Goal: Task Accomplishment & Management: Manage account settings

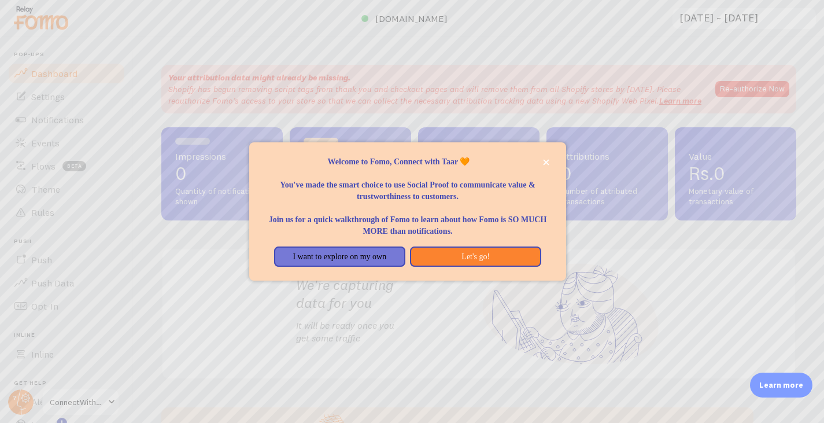
click at [751, 88] on div at bounding box center [412, 211] width 824 height 423
click at [487, 255] on button "Let's go!" at bounding box center [475, 256] width 131 height 21
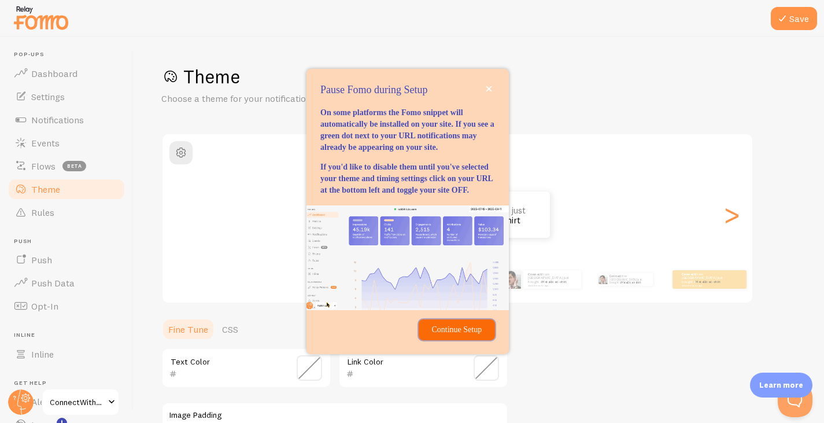
click at [457, 335] on p "Continue Setup" at bounding box center [457, 330] width 62 height 12
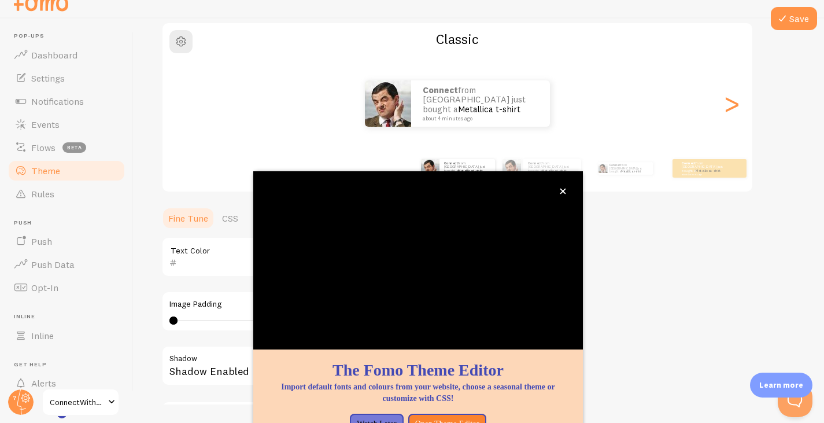
scroll to position [99, 0]
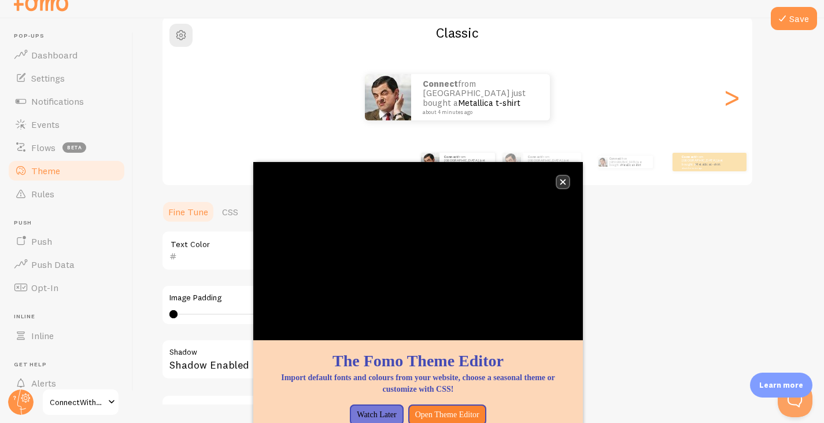
click at [564, 181] on icon "close," at bounding box center [563, 182] width 6 height 6
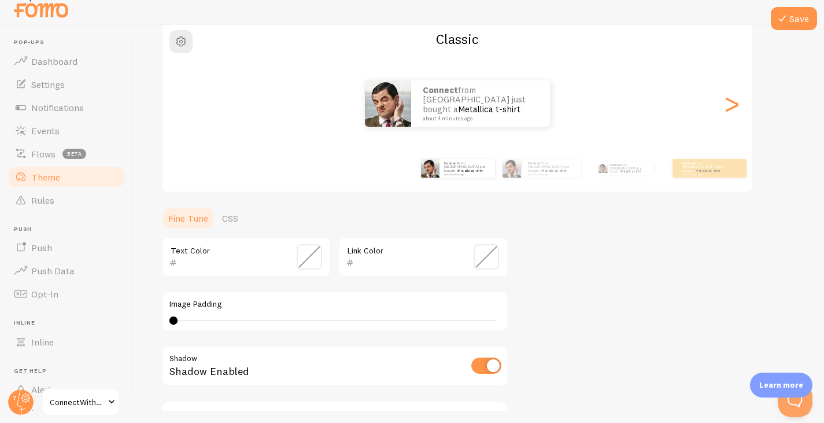
scroll to position [12, 0]
click at [733, 112] on div ">" at bounding box center [732, 103] width 14 height 83
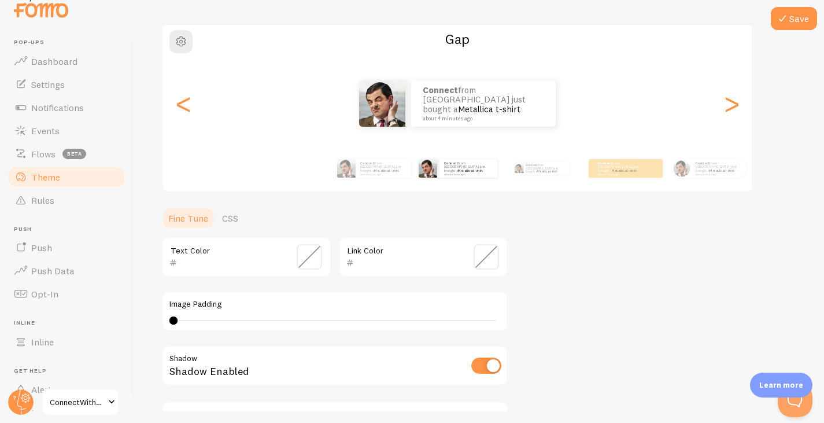
click at [752, 112] on div "Gap Connect from [GEOGRAPHIC_DATA] just bought a Metallica t-shirt about 4 minu…" at bounding box center [457, 107] width 592 height 171
click at [733, 102] on div ">" at bounding box center [732, 103] width 14 height 83
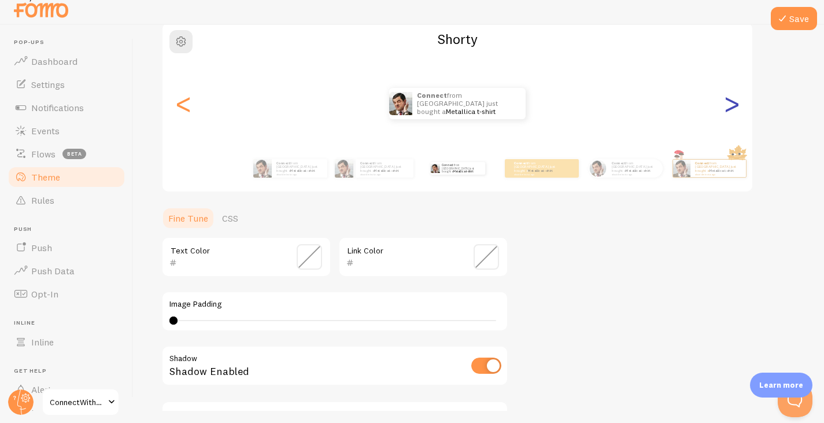
click at [732, 102] on div ">" at bounding box center [732, 103] width 14 height 83
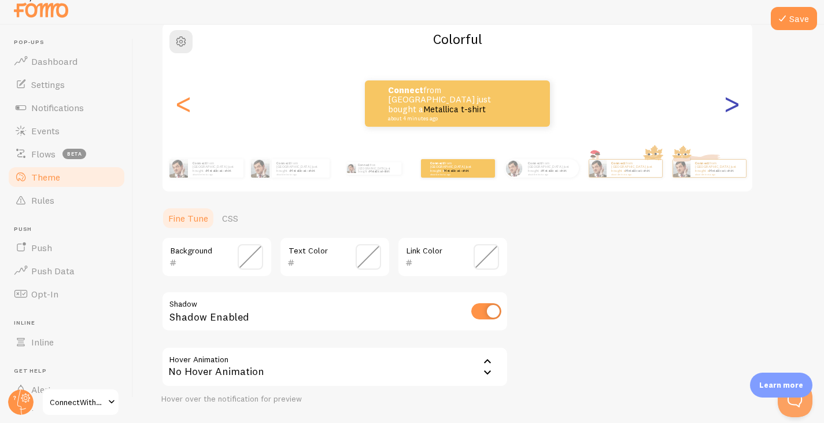
click at [732, 102] on div ">" at bounding box center [732, 103] width 14 height 83
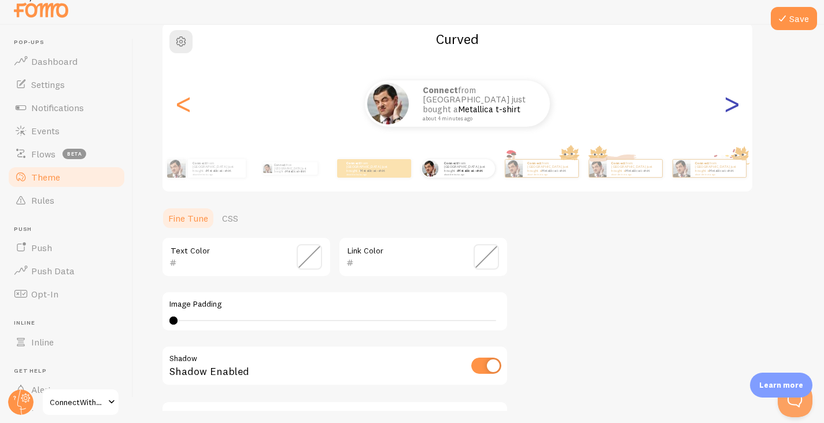
click at [732, 102] on div ">" at bounding box center [732, 103] width 14 height 83
type input "0"
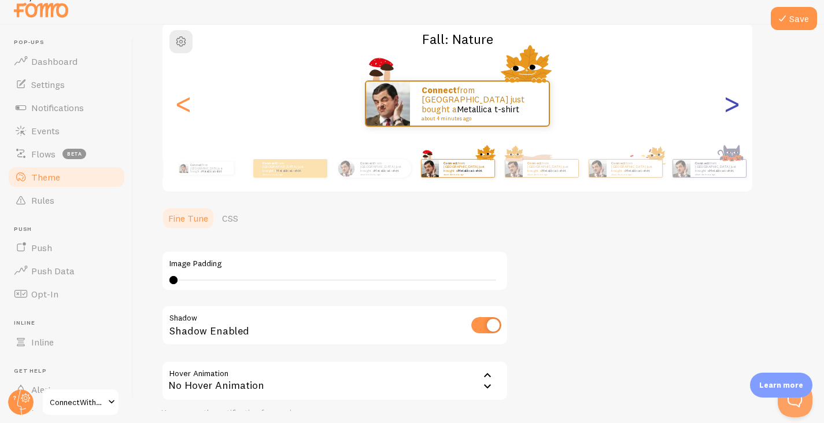
click at [732, 102] on div ">" at bounding box center [732, 103] width 14 height 83
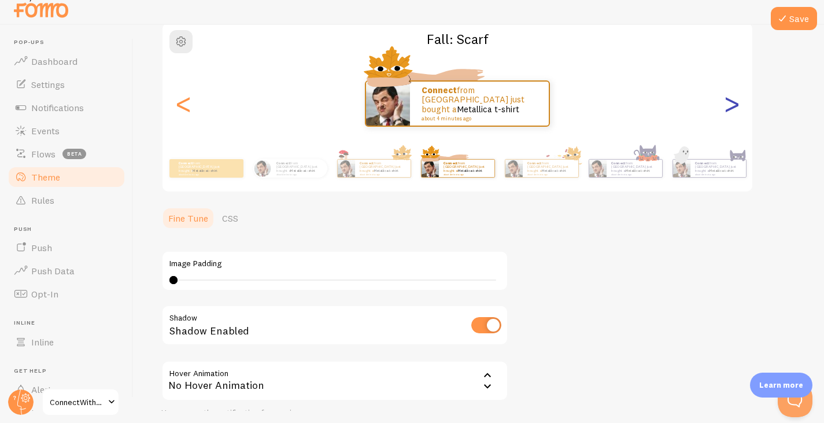
click at [732, 102] on div ">" at bounding box center [732, 103] width 14 height 83
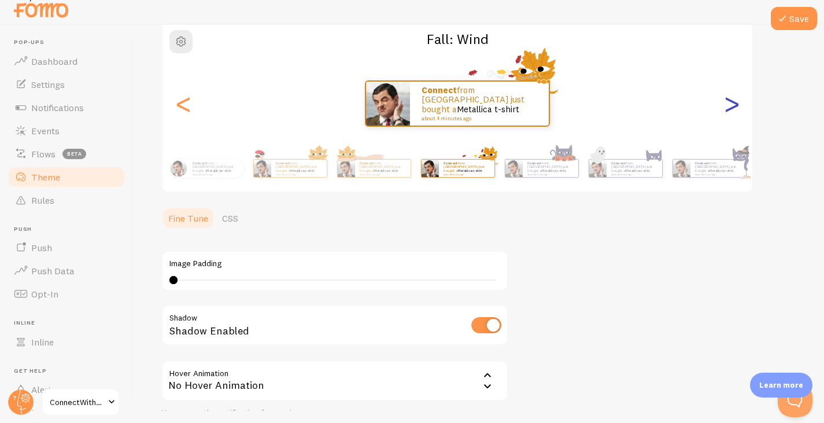
click at [732, 102] on div ">" at bounding box center [732, 103] width 14 height 83
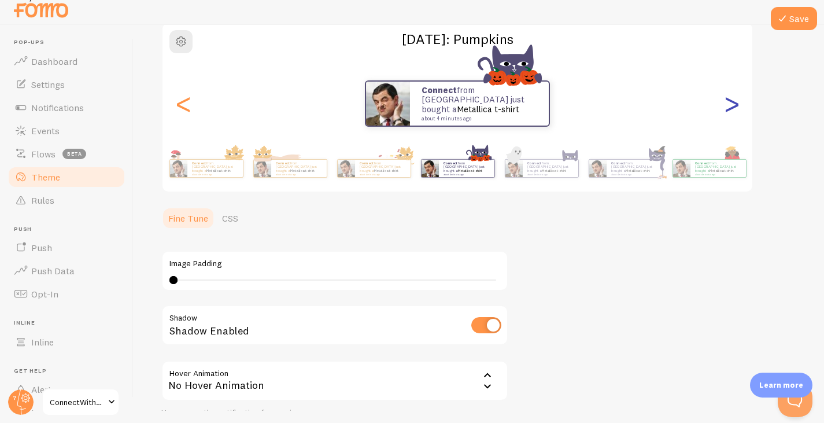
click at [732, 102] on div ">" at bounding box center [732, 103] width 14 height 83
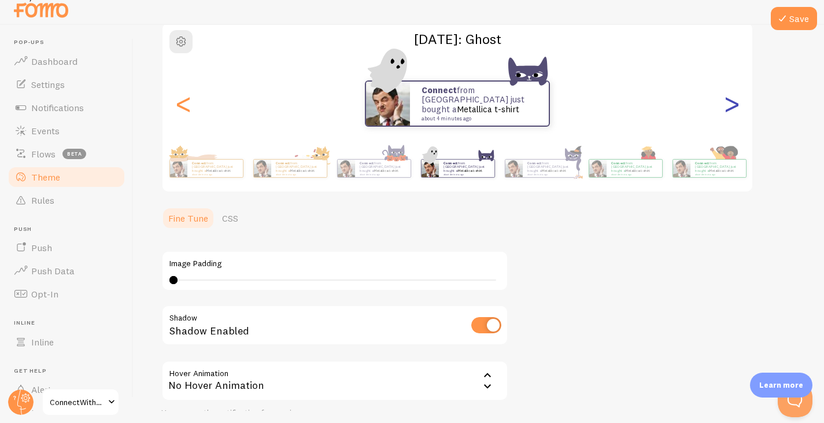
click at [732, 102] on div ">" at bounding box center [732, 103] width 14 height 83
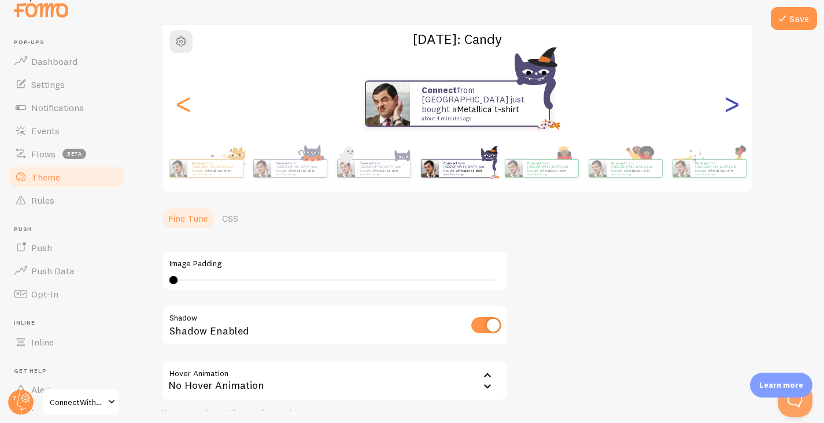
click at [732, 102] on div ">" at bounding box center [732, 103] width 14 height 83
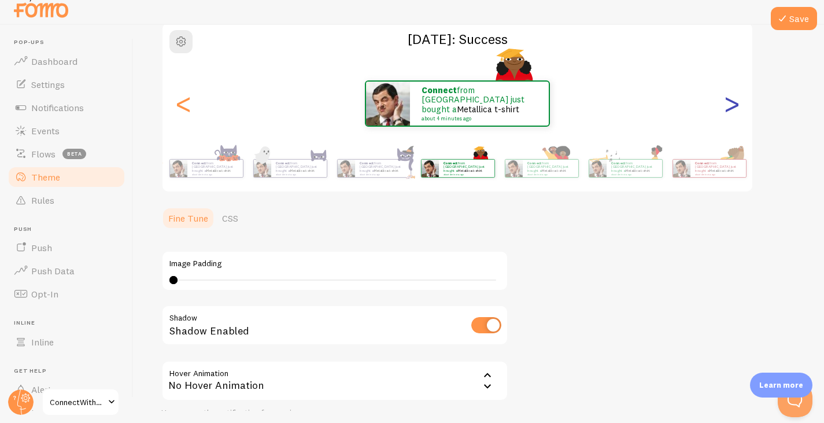
click at [732, 102] on div ">" at bounding box center [732, 103] width 14 height 83
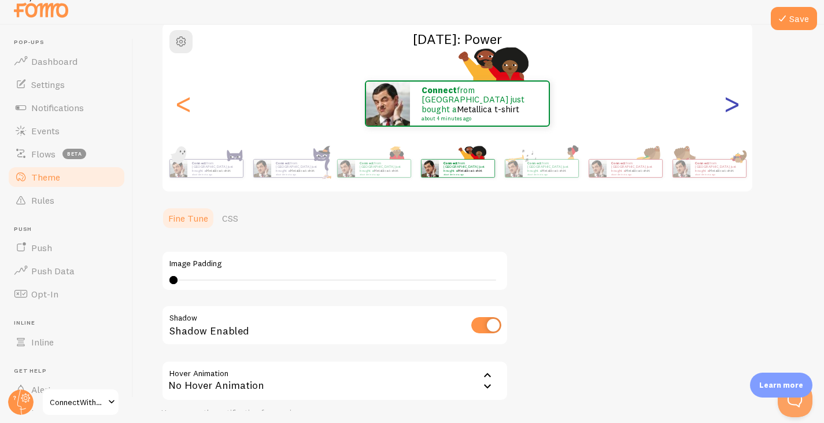
click at [732, 102] on div ">" at bounding box center [732, 103] width 14 height 83
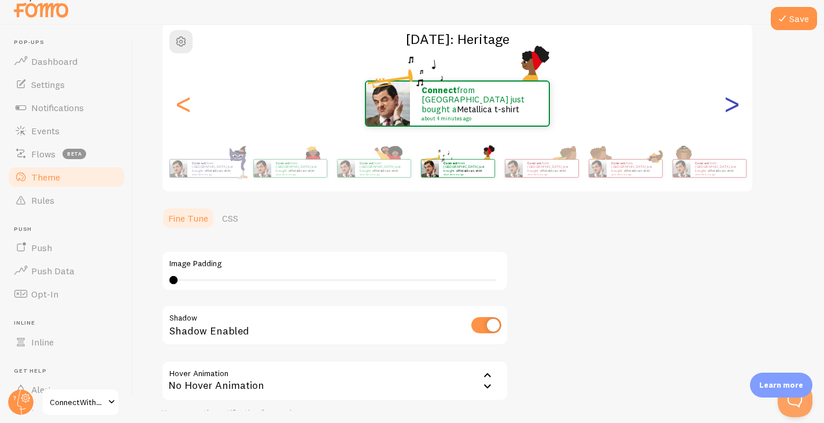
click at [732, 102] on div ">" at bounding box center [732, 103] width 14 height 83
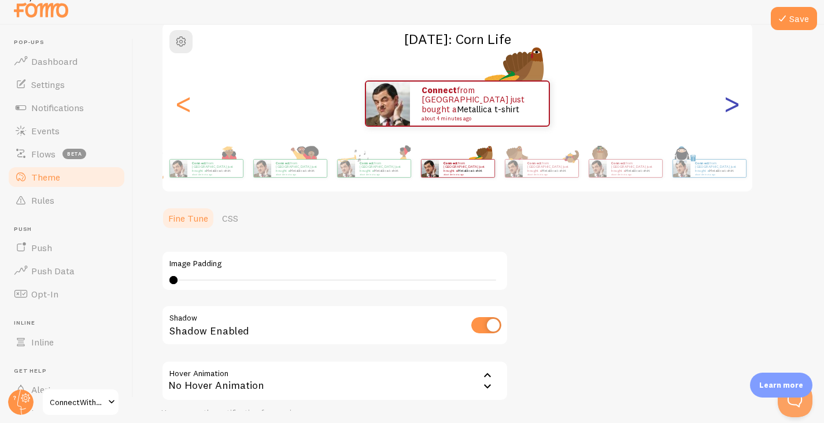
click at [732, 102] on div ">" at bounding box center [732, 103] width 14 height 83
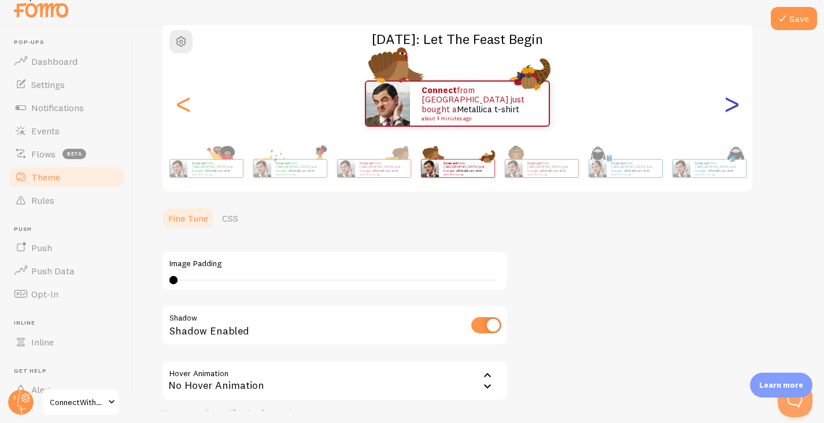
click at [732, 102] on div ">" at bounding box center [732, 103] width 14 height 83
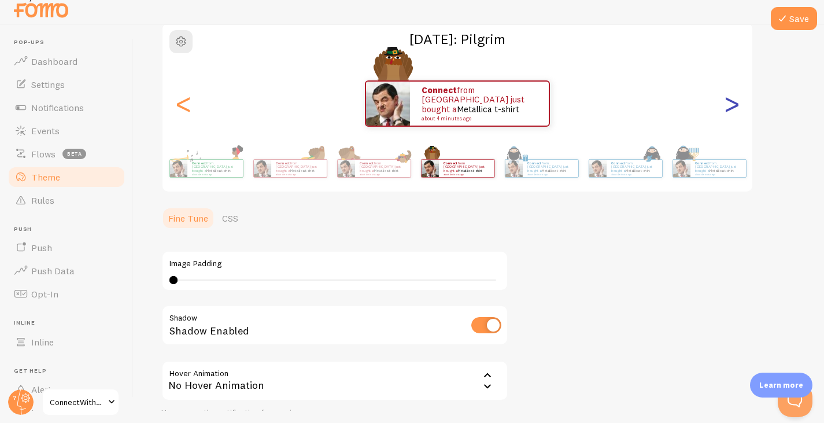
click at [732, 102] on div ">" at bounding box center [732, 103] width 14 height 83
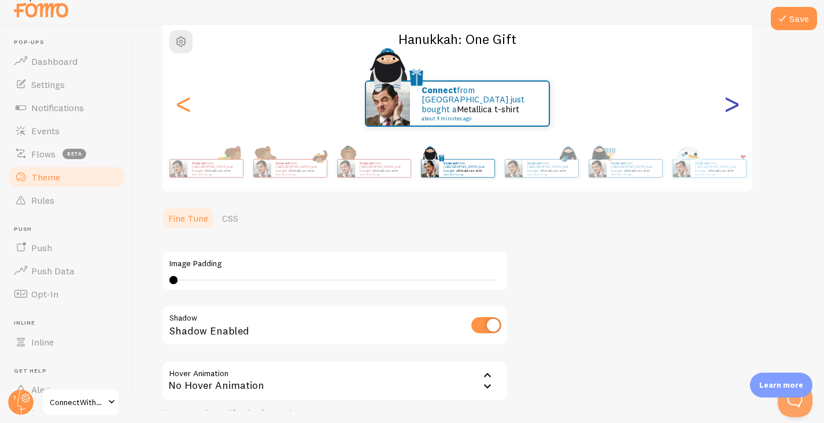
click at [732, 102] on div ">" at bounding box center [732, 103] width 14 height 83
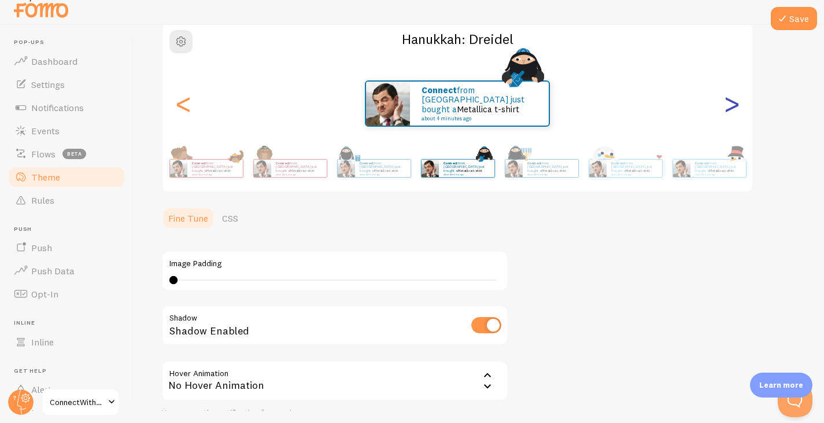
click at [732, 102] on div ">" at bounding box center [732, 103] width 14 height 83
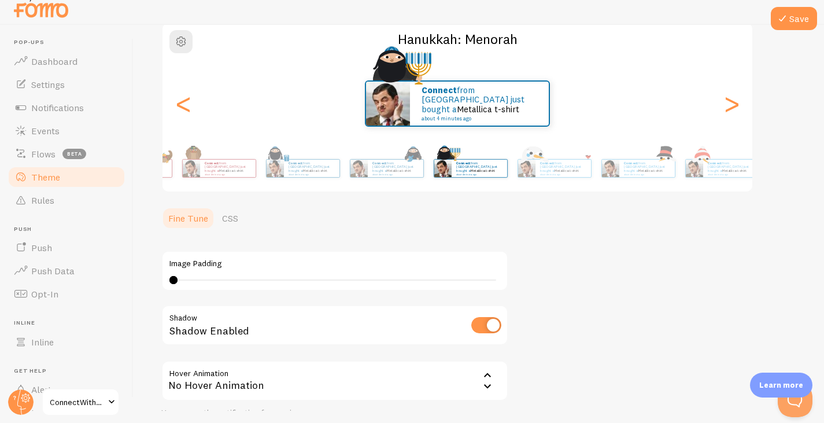
click at [808, 150] on div "Save Theme Choose a theme for your notifications Hanukkah: Menorah Connect from…" at bounding box center [479, 218] width 690 height 386
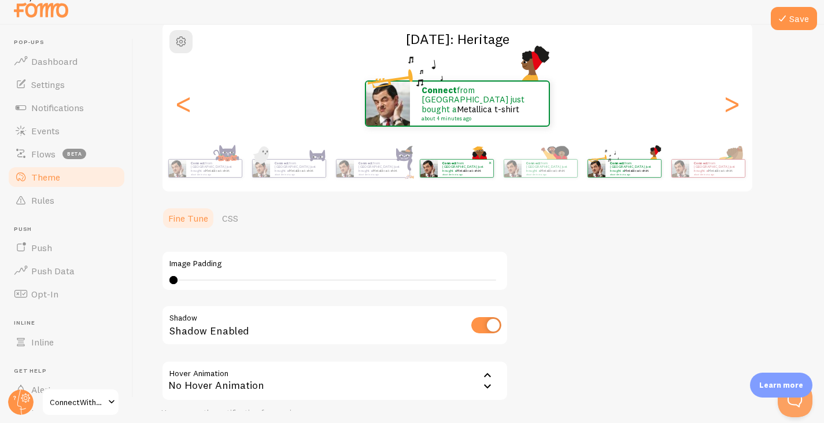
click at [494, 158] on div "Connect from [GEOGRAPHIC_DATA] just bought a Metallica t-shirt about 4 minutes …" at bounding box center [456, 168] width 75 height 32
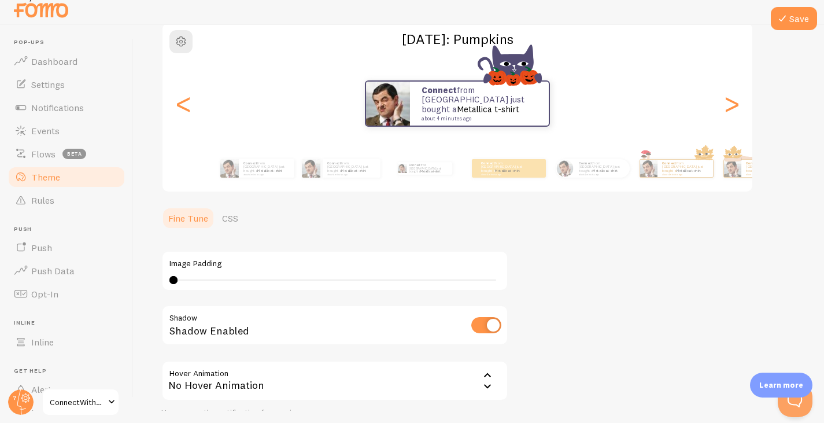
click at [705, 169] on p "Connect from [GEOGRAPHIC_DATA] just bought a Metallica t-shirt about 4 minutes …" at bounding box center [685, 168] width 46 height 14
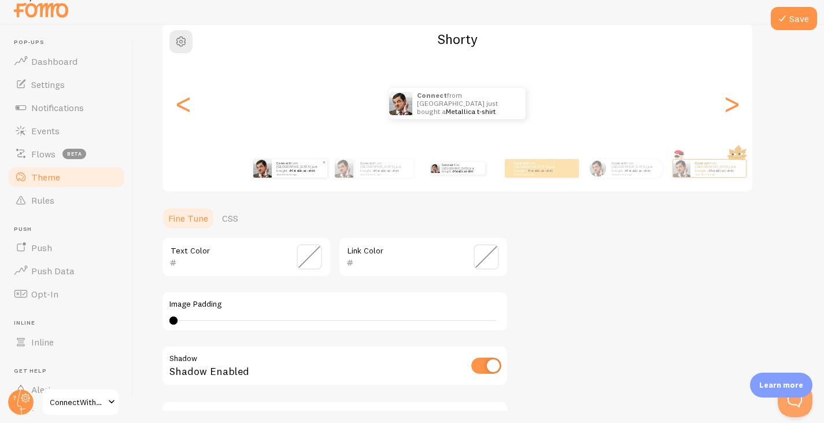
click at [292, 173] on small "about 4 minutes ago" at bounding box center [298, 174] width 45 height 2
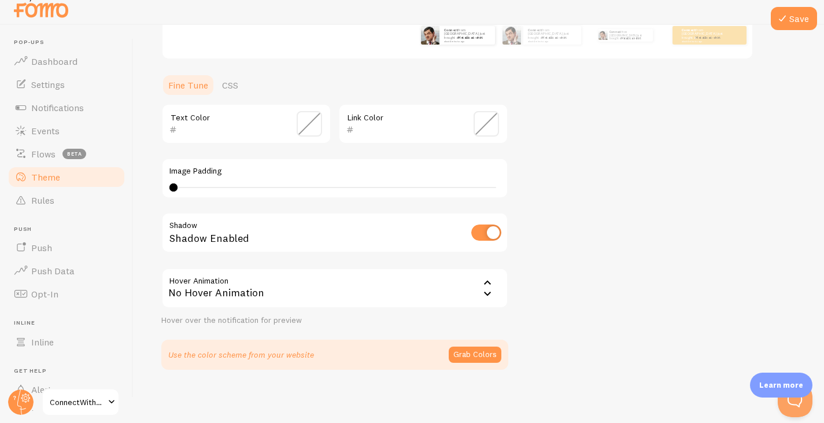
scroll to position [246, 0]
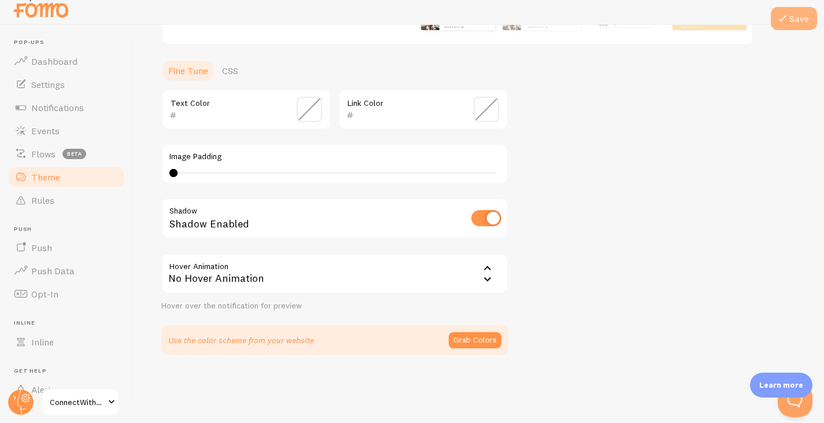
click at [788, 23] on icon at bounding box center [782, 19] width 14 height 14
click at [782, 15] on icon at bounding box center [782, 19] width 14 height 14
click at [789, 18] on icon at bounding box center [782, 19] width 14 height 14
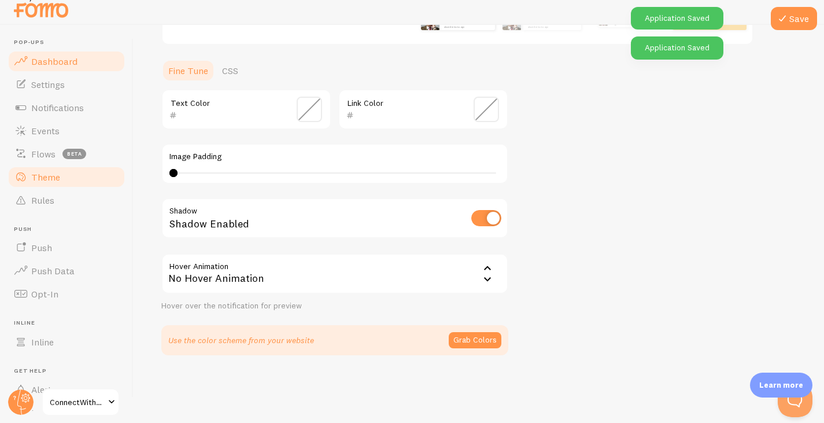
click at [60, 61] on span "Dashboard" at bounding box center [54, 62] width 46 height 12
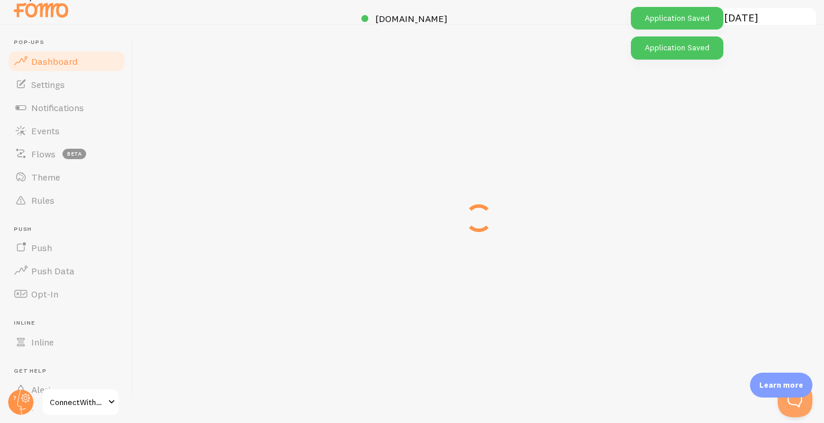
click at [42, 67] on span "Dashboard" at bounding box center [54, 62] width 46 height 12
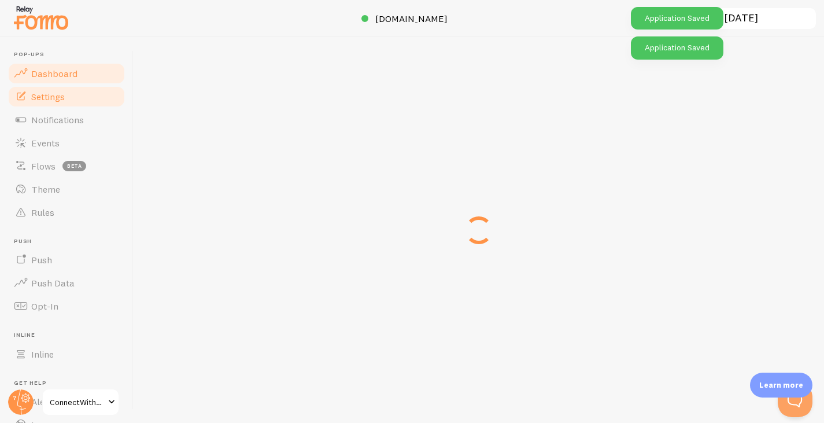
click at [41, 97] on span "Settings" at bounding box center [48, 97] width 34 height 12
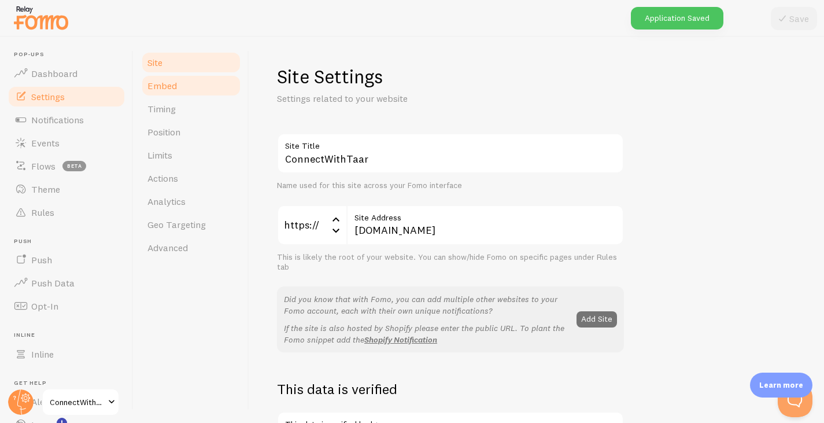
click at [155, 92] on link "Embed" at bounding box center [191, 85] width 101 height 23
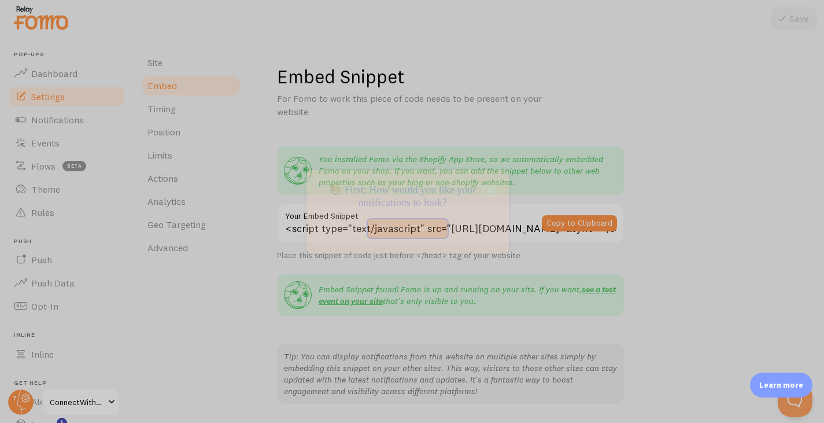
click at [492, 185] on button "close," at bounding box center [490, 190] width 10 height 12
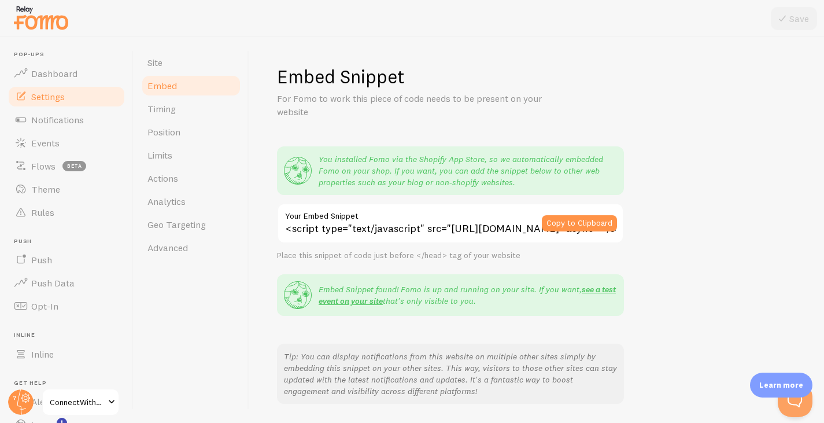
scroll to position [58, 0]
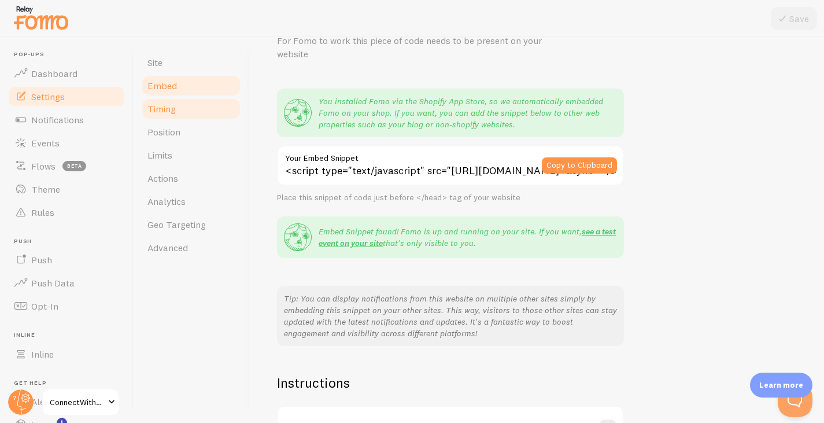
click at [165, 99] on link "Timing" at bounding box center [191, 108] width 101 height 23
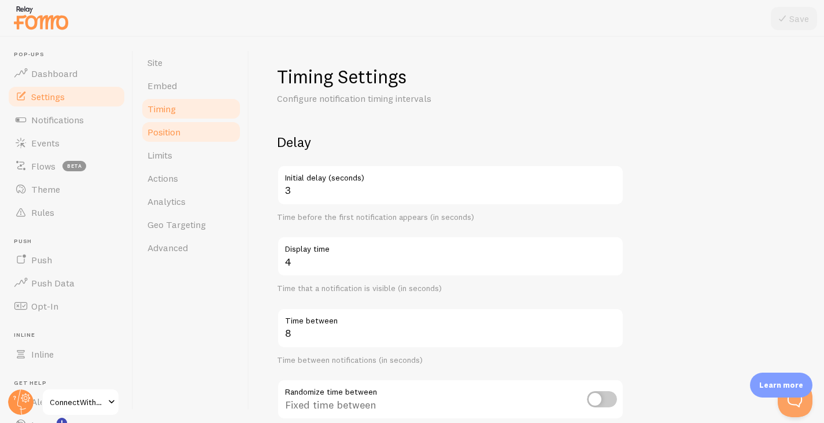
click at [167, 128] on span "Position" at bounding box center [163, 132] width 33 height 12
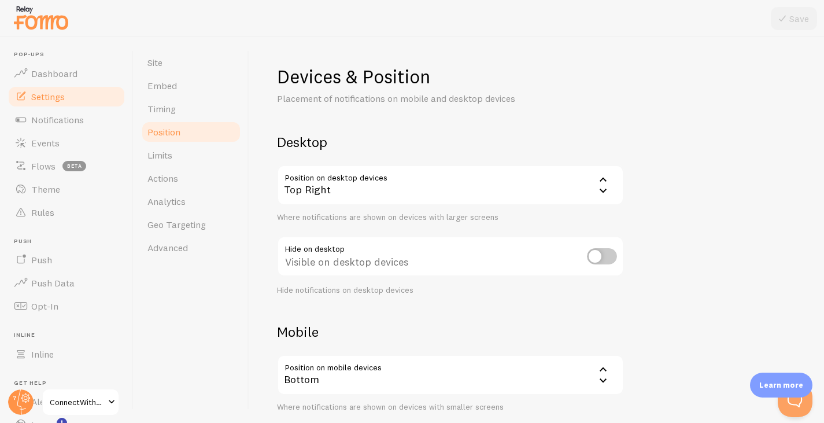
click at [581, 186] on div "Top Right" at bounding box center [450, 185] width 347 height 40
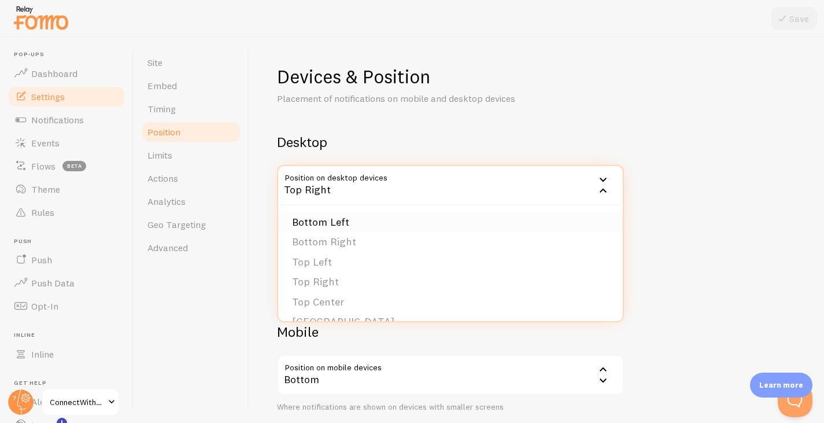
click at [427, 224] on li "Bottom Left" at bounding box center [450, 222] width 345 height 20
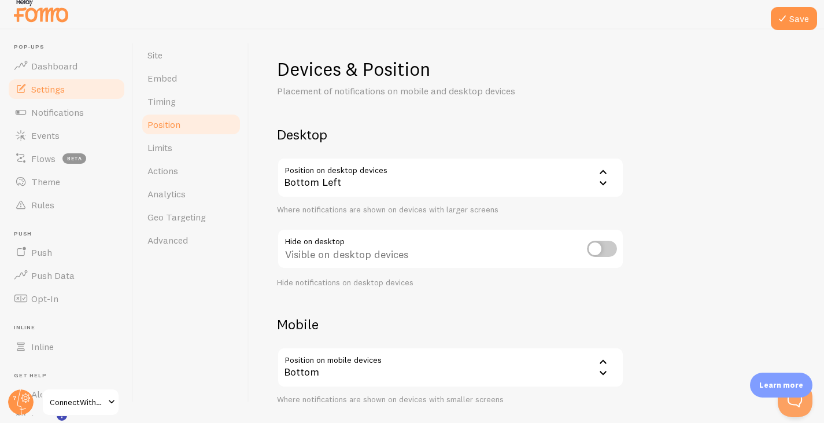
scroll to position [12, 0]
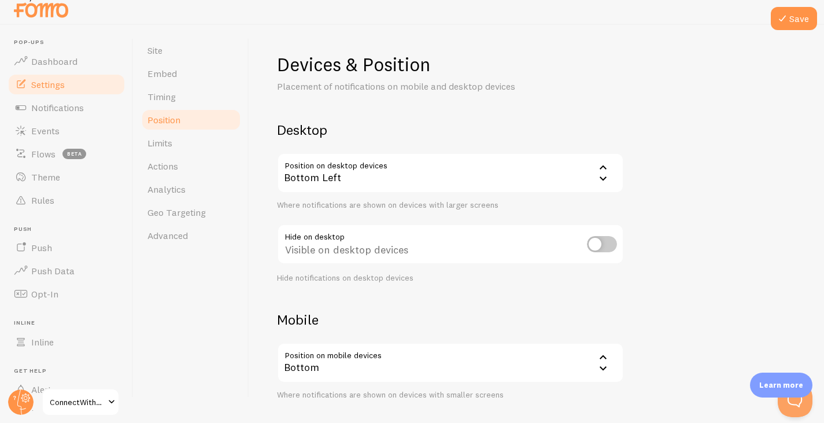
click at [607, 301] on div "Devices & Position Placement of notifications on mobile and desktop devices Des…" at bounding box center [536, 263] width 519 height 420
click at [192, 148] on link "Limits" at bounding box center [191, 142] width 101 height 23
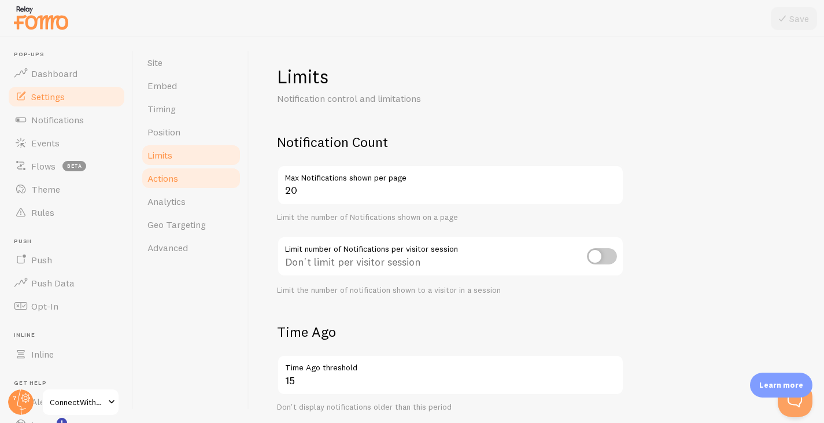
click at [184, 189] on link "Actions" at bounding box center [191, 178] width 101 height 23
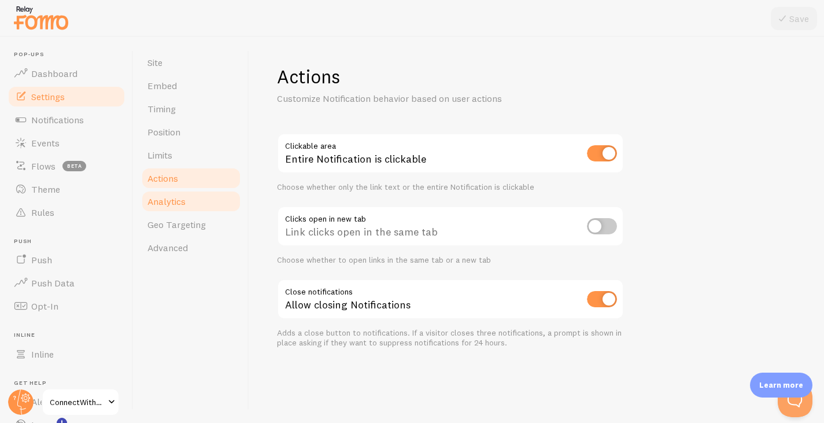
click at [180, 204] on span "Analytics" at bounding box center [166, 201] width 38 height 12
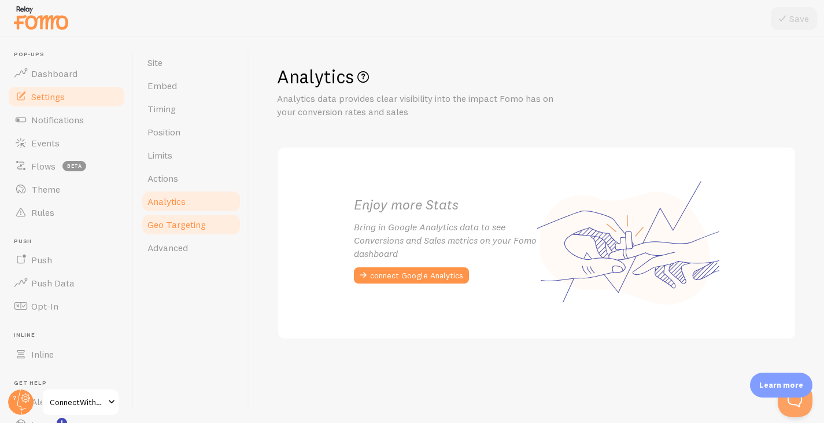
click at [181, 222] on span "Geo Targeting" at bounding box center [176, 225] width 58 height 12
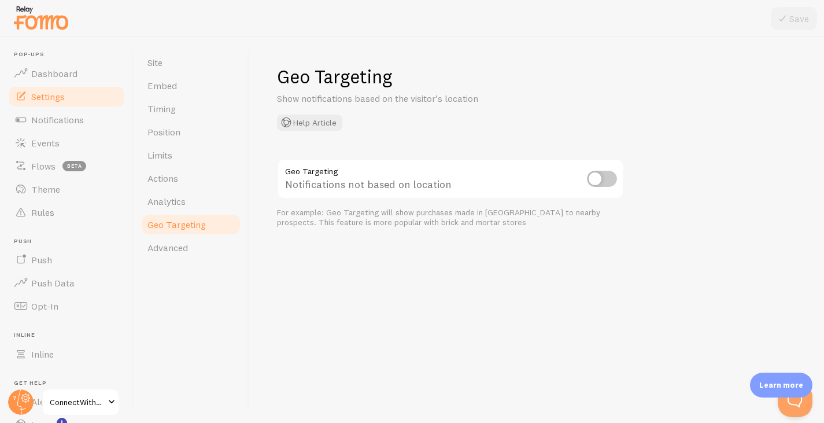
click at [610, 180] on input "checkbox" at bounding box center [602, 179] width 30 height 16
checkbox input "true"
click at [789, 21] on icon at bounding box center [782, 19] width 14 height 14
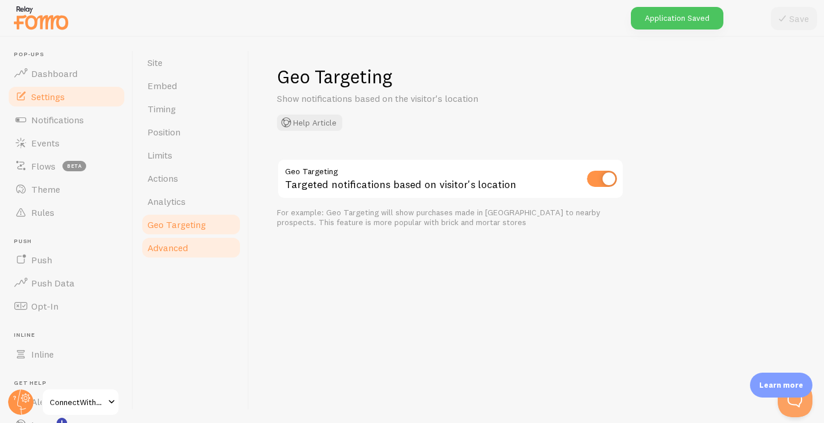
click at [172, 254] on link "Advanced" at bounding box center [191, 247] width 101 height 23
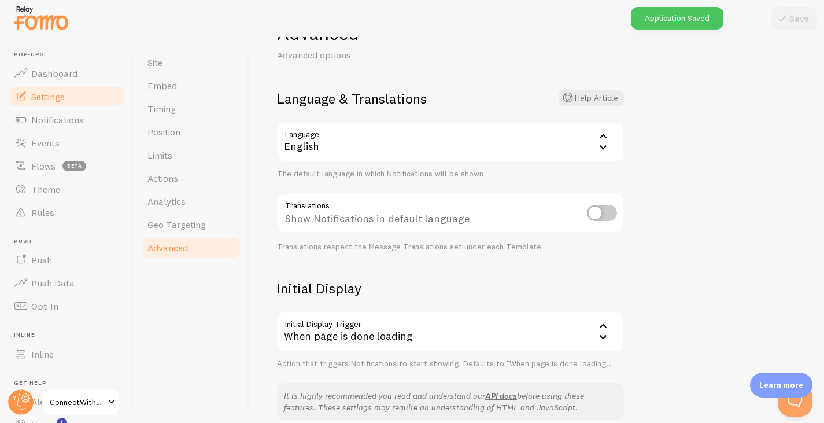
scroll to position [58, 0]
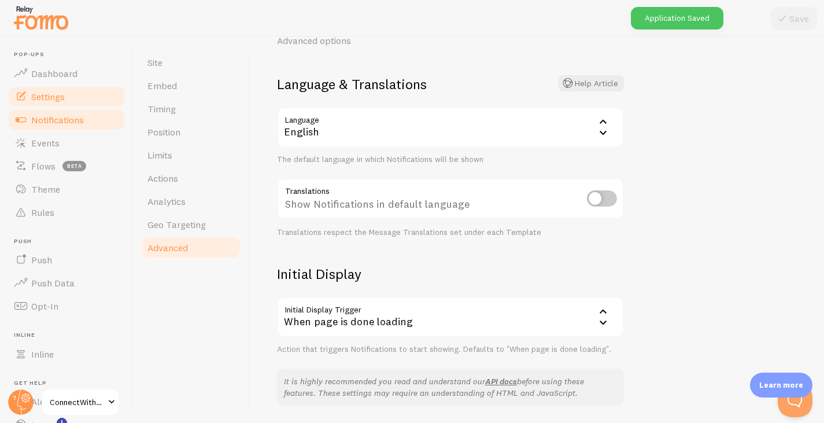
click at [47, 124] on span "Notifications" at bounding box center [57, 120] width 53 height 12
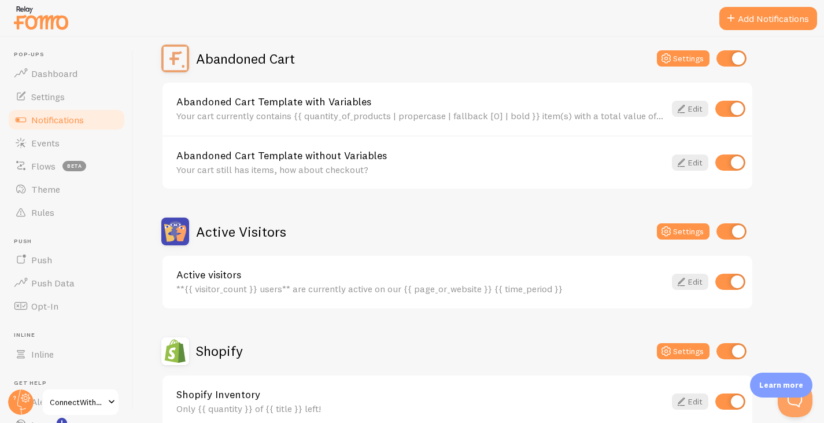
scroll to position [116, 0]
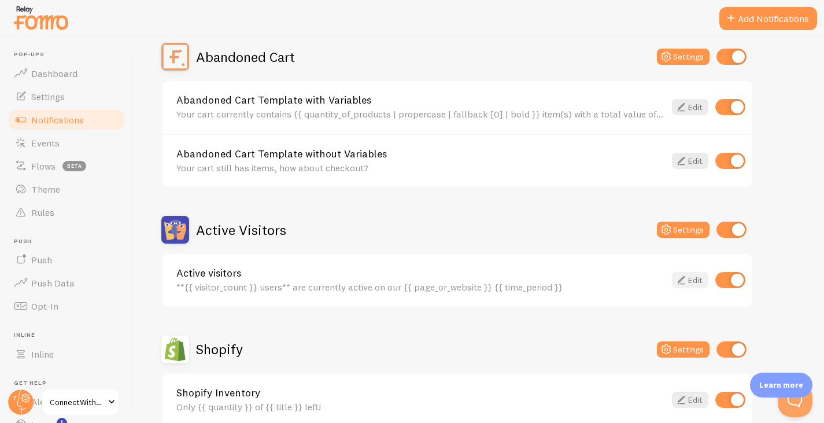
click at [688, 274] on link "Edit" at bounding box center [690, 280] width 36 height 16
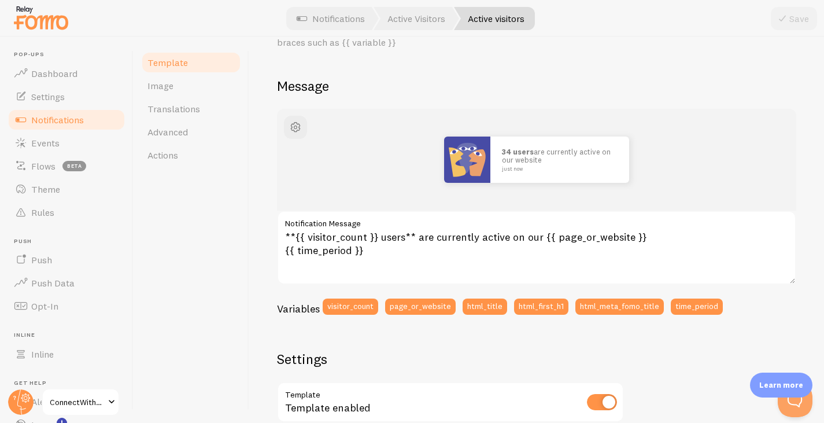
scroll to position [58, 0]
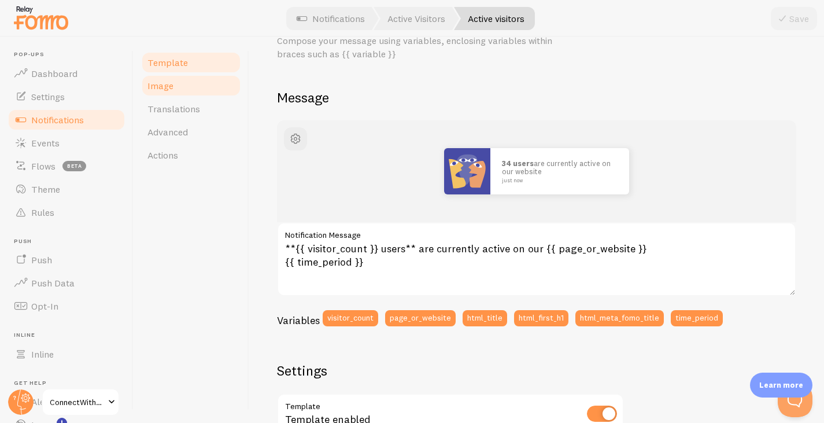
click at [189, 87] on link "Image" at bounding box center [191, 85] width 101 height 23
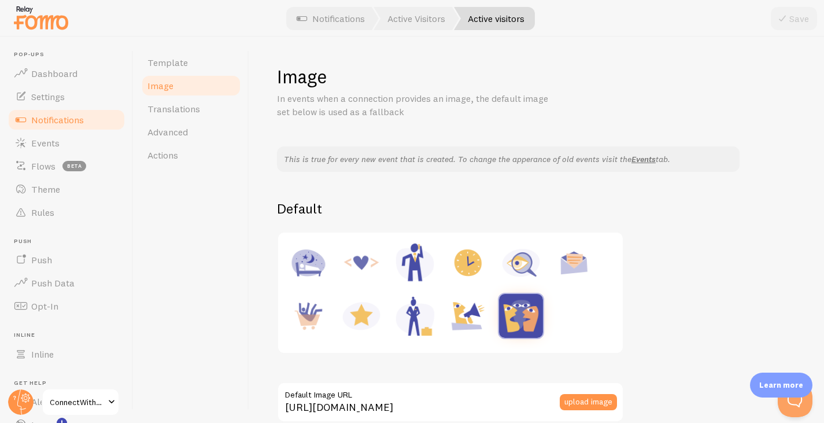
click at [317, 309] on img at bounding box center [308, 316] width 44 height 44
type input "[URL][DOMAIN_NAME]"
click at [786, 19] on icon at bounding box center [782, 19] width 14 height 14
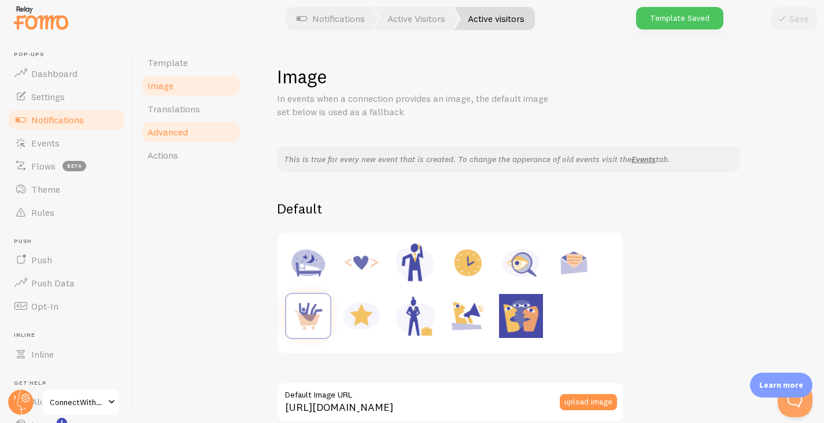
click at [180, 124] on link "Advanced" at bounding box center [191, 131] width 101 height 23
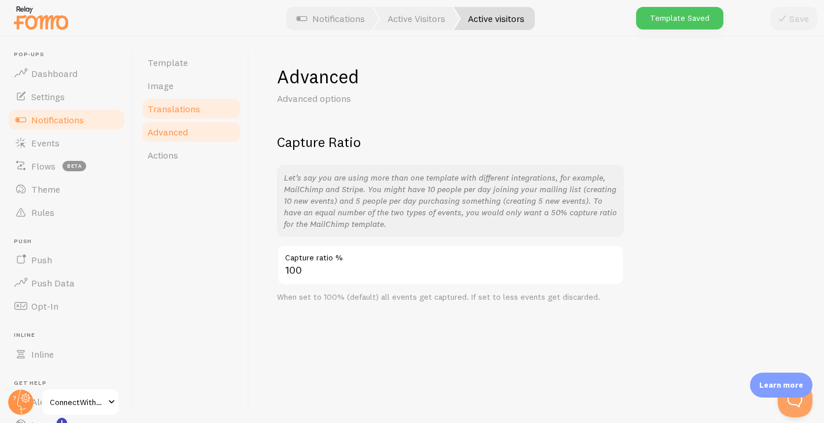
click at [179, 109] on span "Translations" at bounding box center [173, 109] width 53 height 12
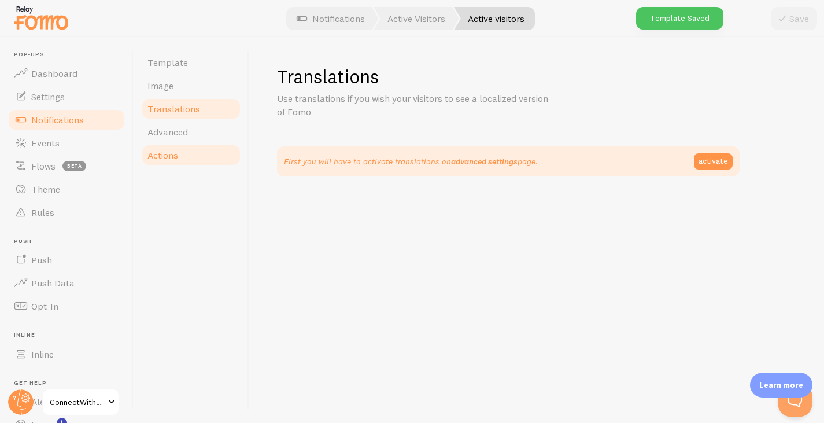
click at [183, 154] on link "Actions" at bounding box center [191, 154] width 101 height 23
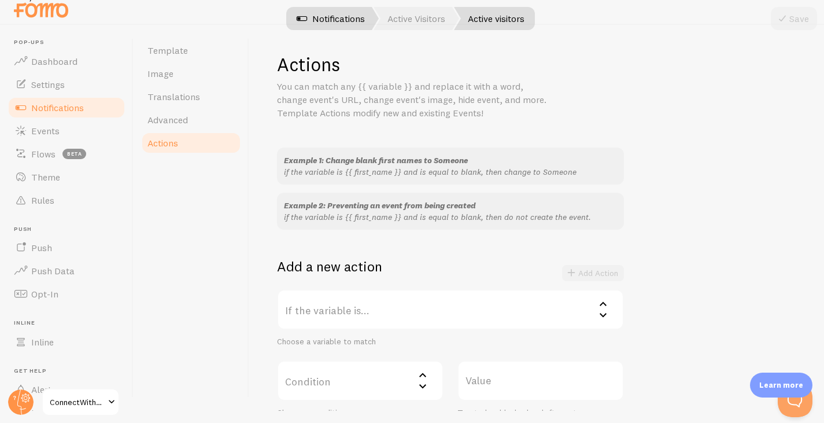
click at [342, 11] on link "Notifications" at bounding box center [331, 18] width 96 height 23
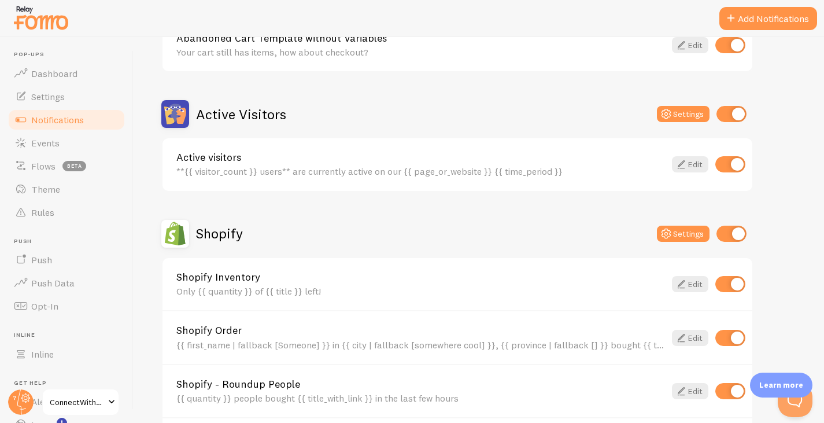
scroll to position [347, 0]
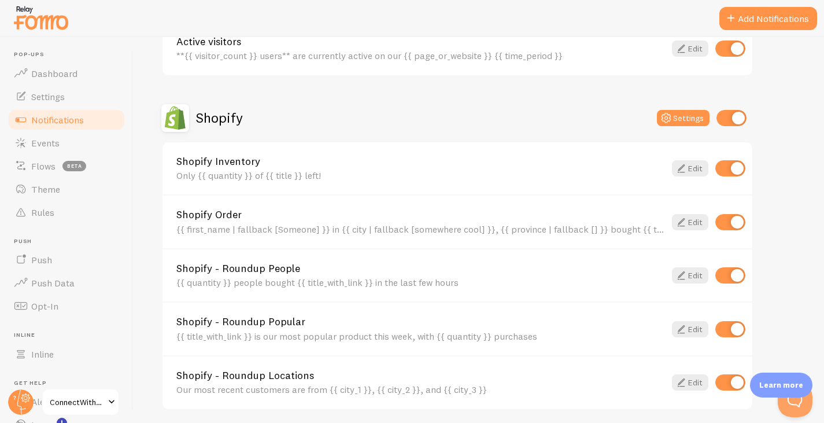
click at [725, 173] on input "checkbox" at bounding box center [730, 168] width 30 height 16
checkbox input "false"
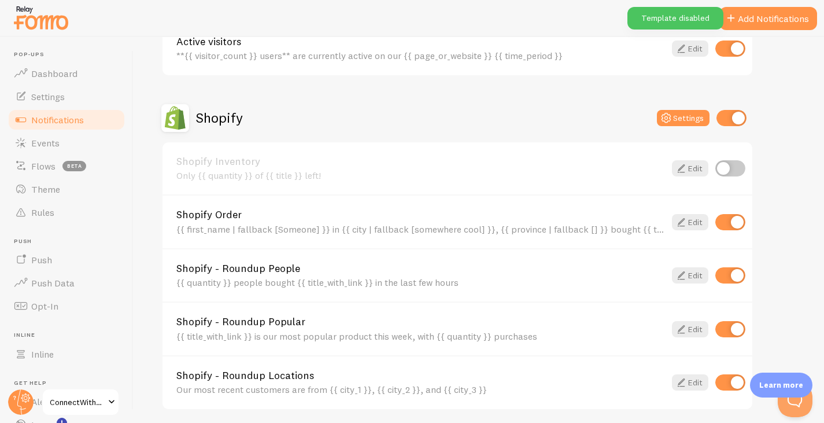
scroll to position [405, 0]
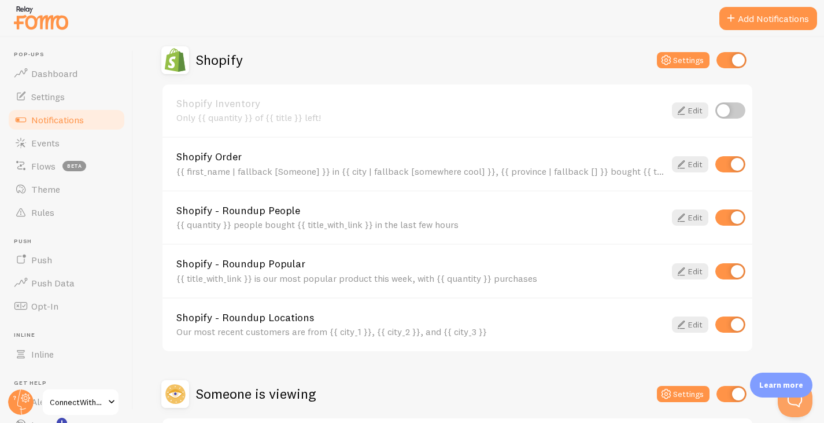
click at [722, 321] on input "checkbox" at bounding box center [730, 324] width 30 height 16
checkbox input "false"
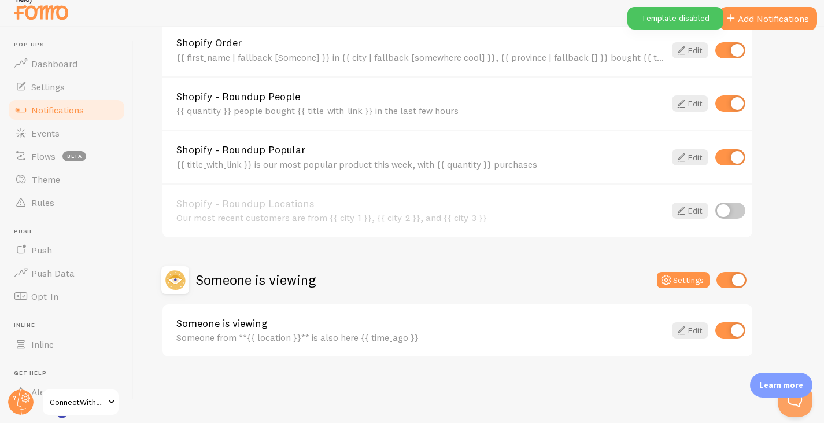
scroll to position [12, 0]
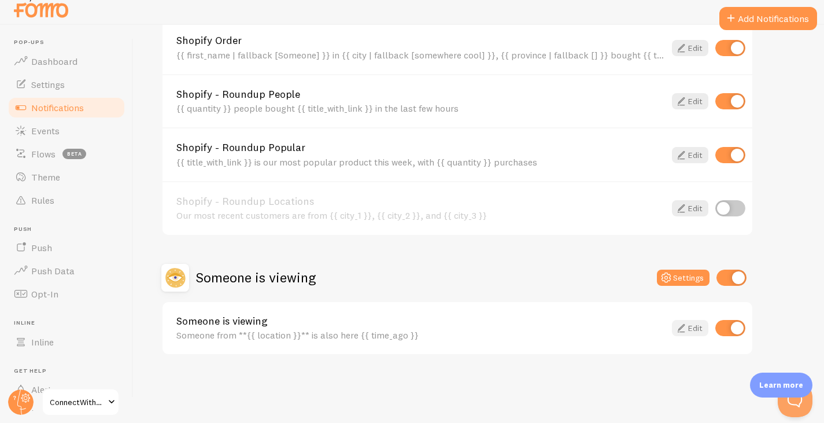
click at [690, 329] on link "Edit" at bounding box center [690, 328] width 36 height 16
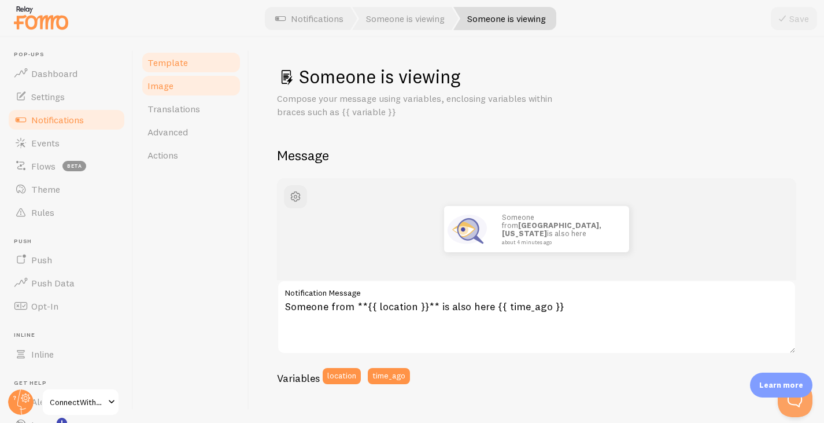
click at [175, 84] on link "Image" at bounding box center [191, 85] width 101 height 23
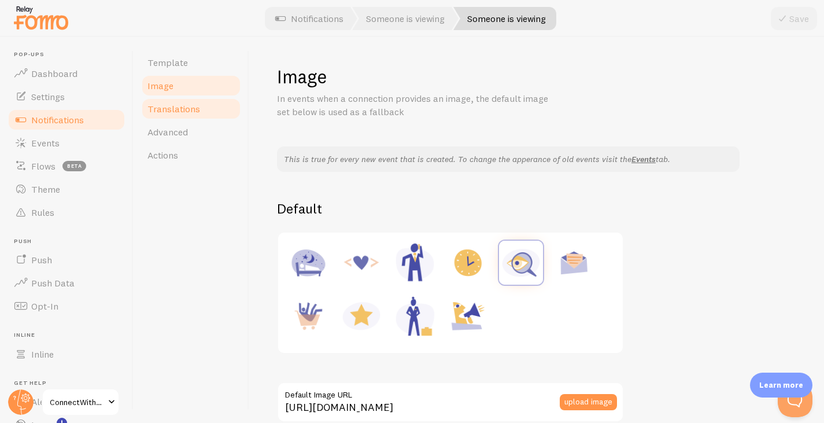
click at [172, 106] on span "Translations" at bounding box center [173, 109] width 53 height 12
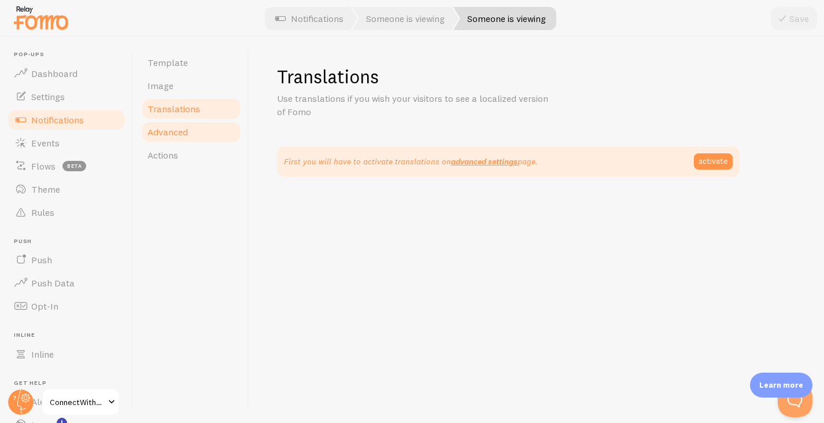
click at [161, 125] on link "Advanced" at bounding box center [191, 131] width 101 height 23
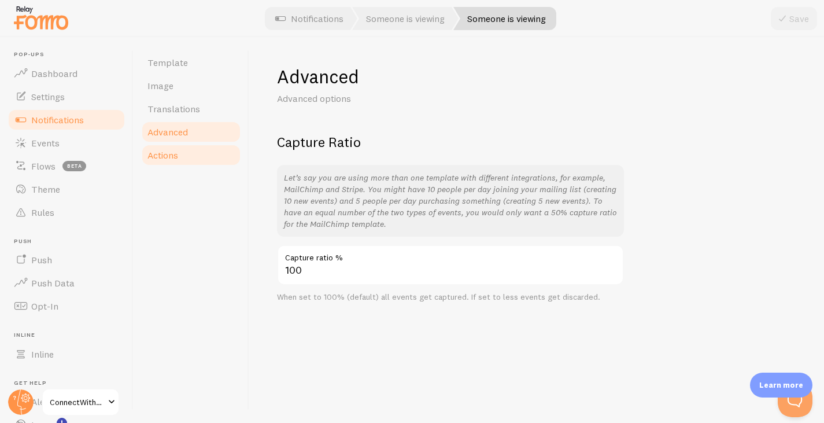
click at [163, 151] on span "Actions" at bounding box center [162, 155] width 31 height 12
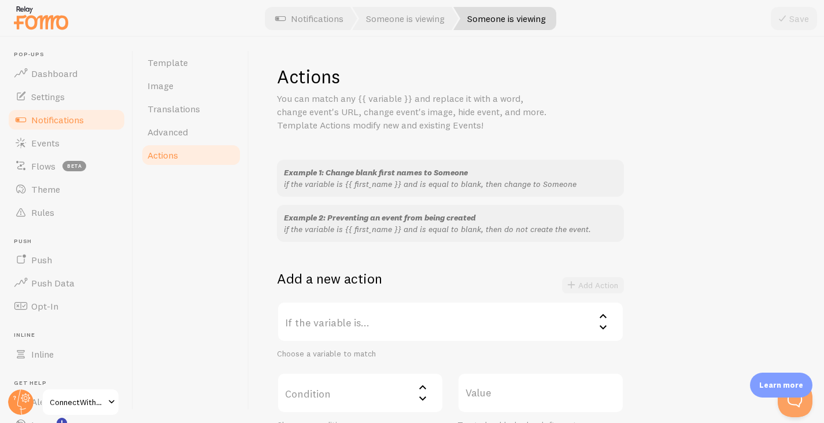
scroll to position [12, 0]
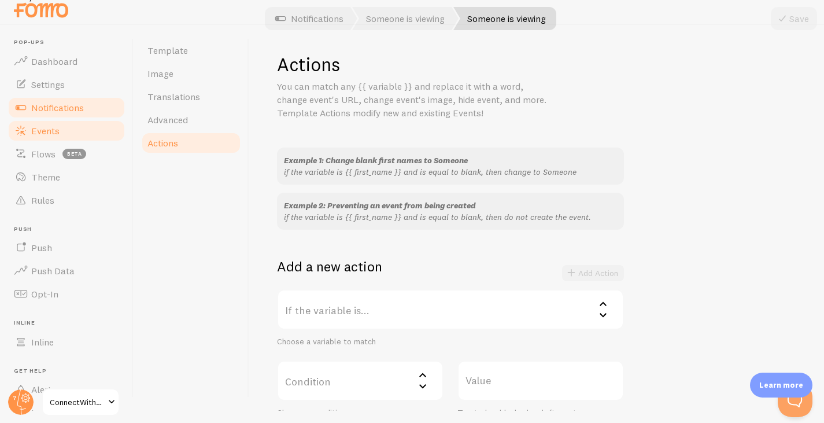
click at [56, 130] on span "Events" at bounding box center [45, 131] width 28 height 12
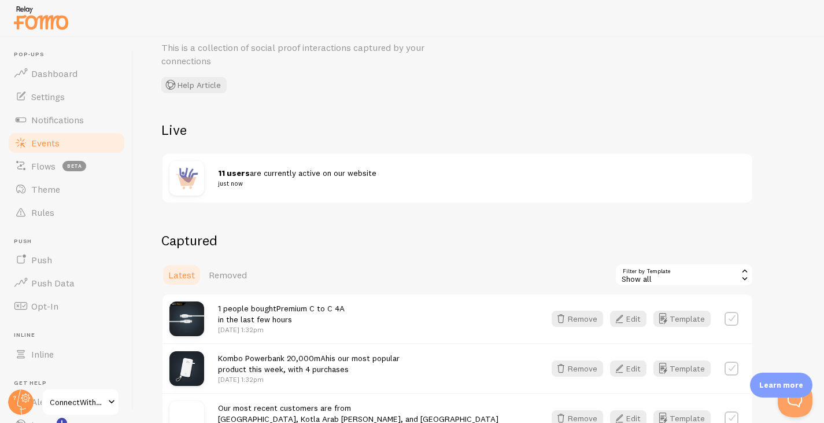
scroll to position [116, 0]
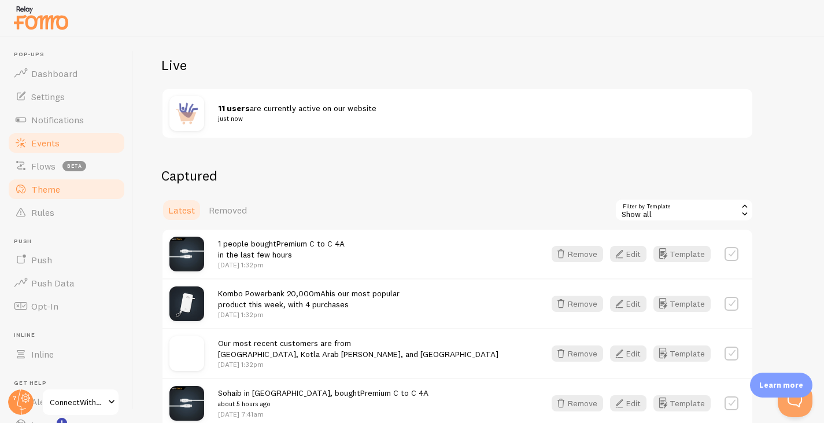
click at [89, 196] on link "Theme" at bounding box center [66, 189] width 119 height 23
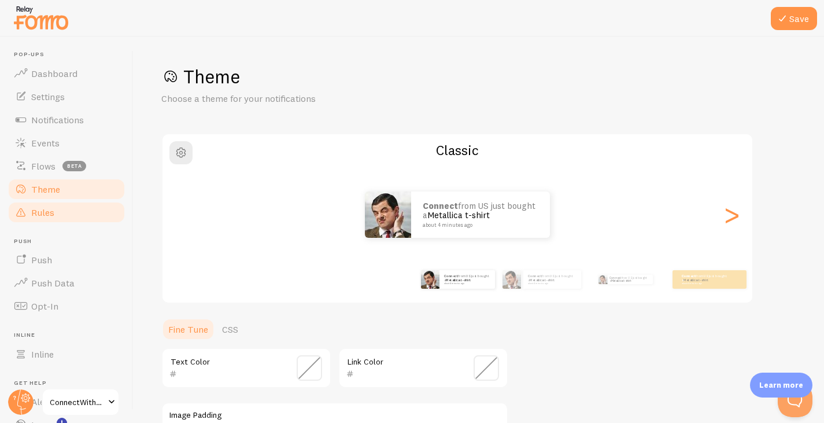
click at [84, 208] on link "Rules" at bounding box center [66, 212] width 119 height 23
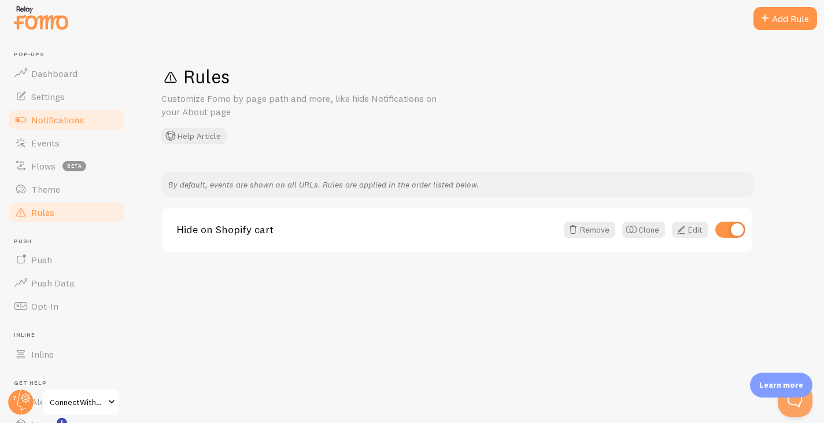
click at [43, 121] on span "Notifications" at bounding box center [57, 120] width 53 height 12
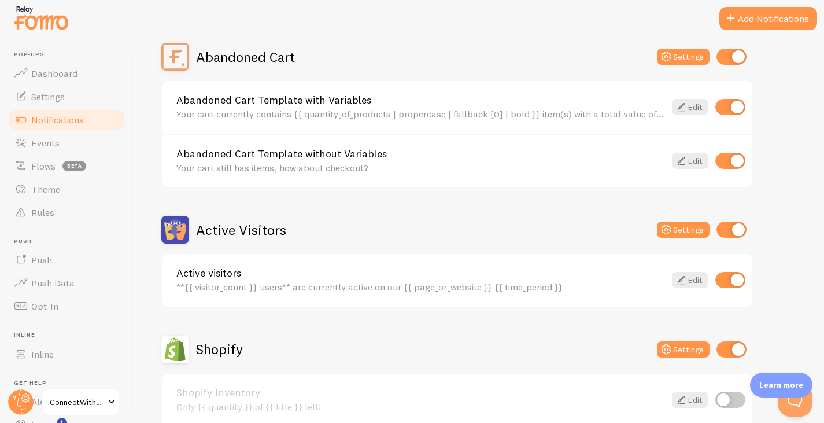
scroll to position [173, 0]
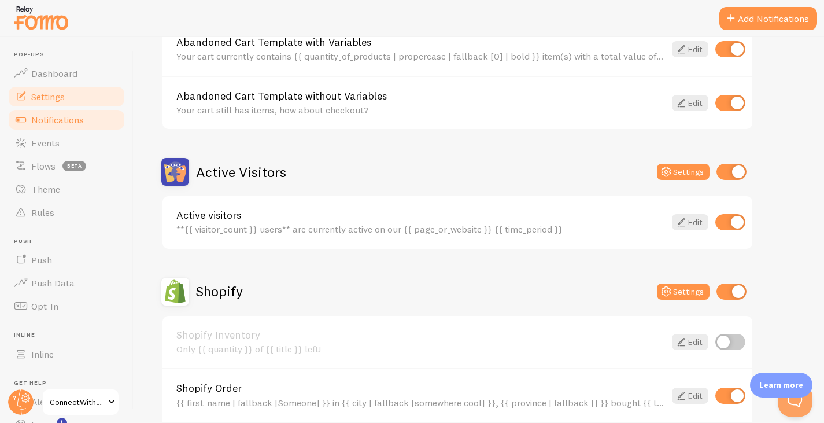
click at [34, 98] on span "Settings" at bounding box center [48, 97] width 34 height 12
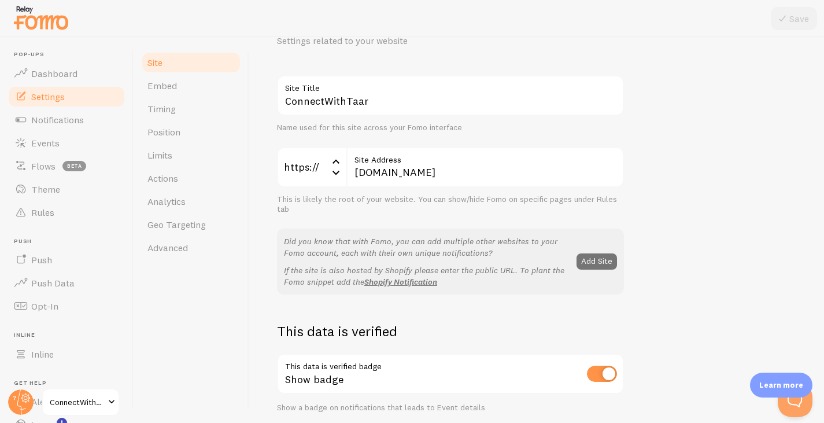
scroll to position [116, 0]
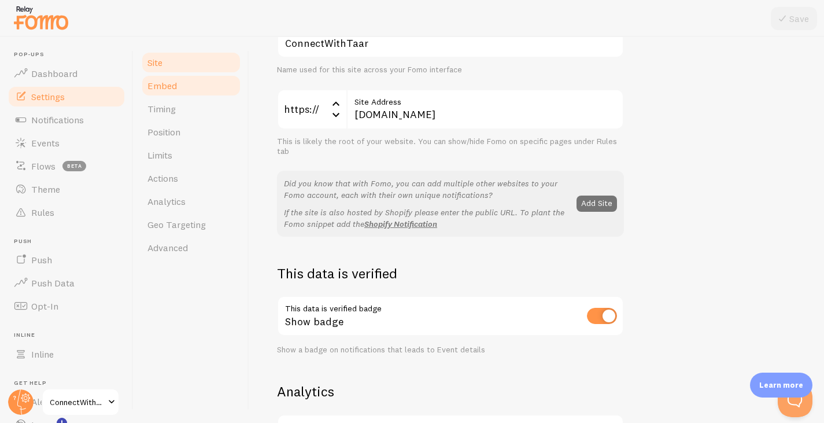
click at [181, 90] on link "Embed" at bounding box center [191, 85] width 101 height 23
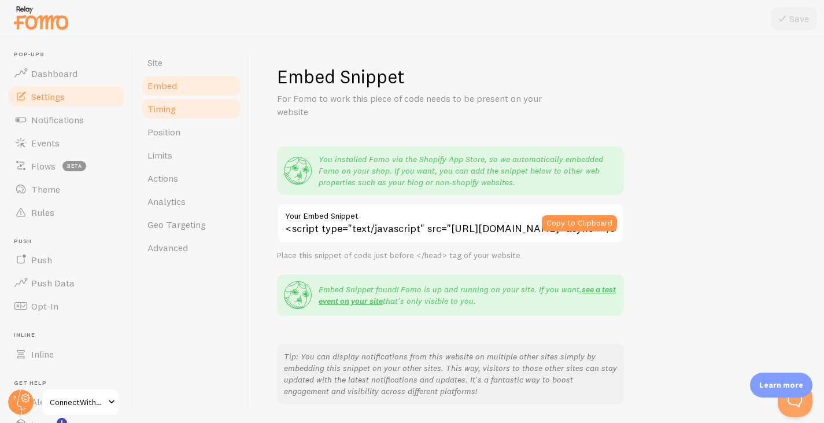
click at [177, 115] on link "Timing" at bounding box center [191, 108] width 101 height 23
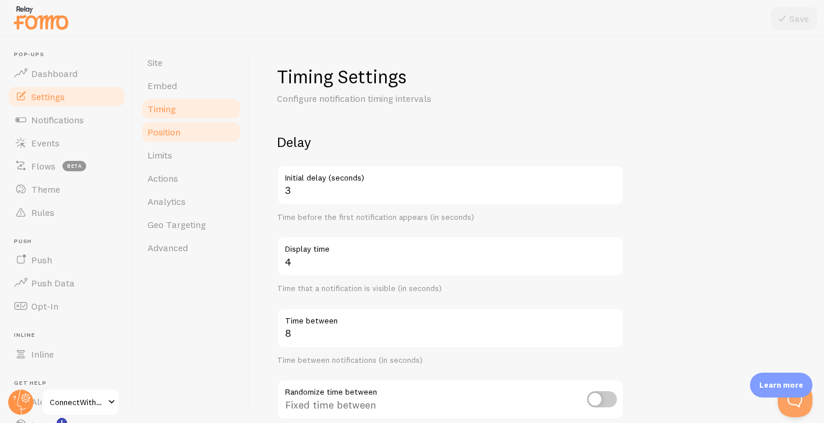
click at [179, 132] on span "Position" at bounding box center [163, 132] width 33 height 12
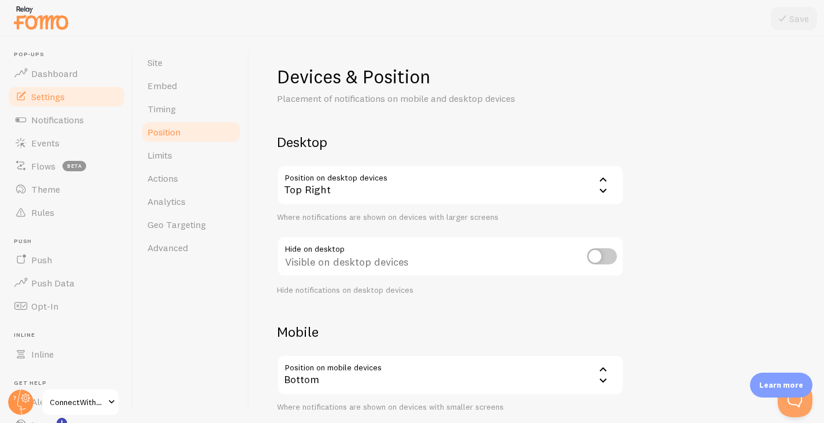
click at [493, 203] on div "Top Right" at bounding box center [450, 185] width 347 height 40
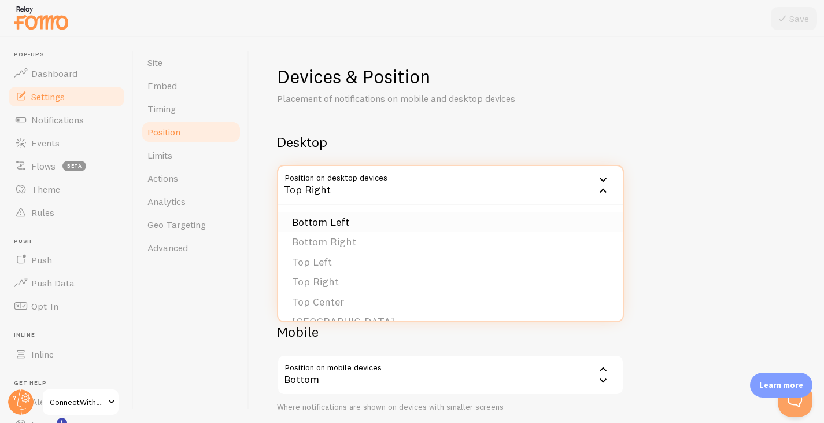
click at [345, 223] on li "Bottom Left" at bounding box center [450, 222] width 345 height 20
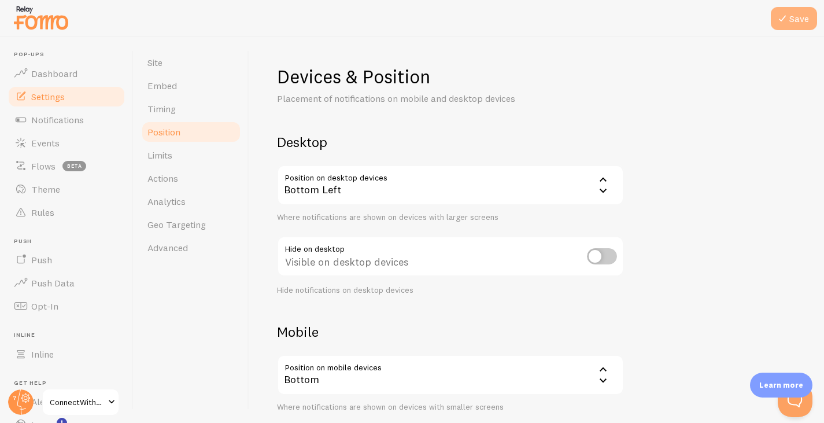
click at [792, 27] on button "Save" at bounding box center [794, 18] width 46 height 23
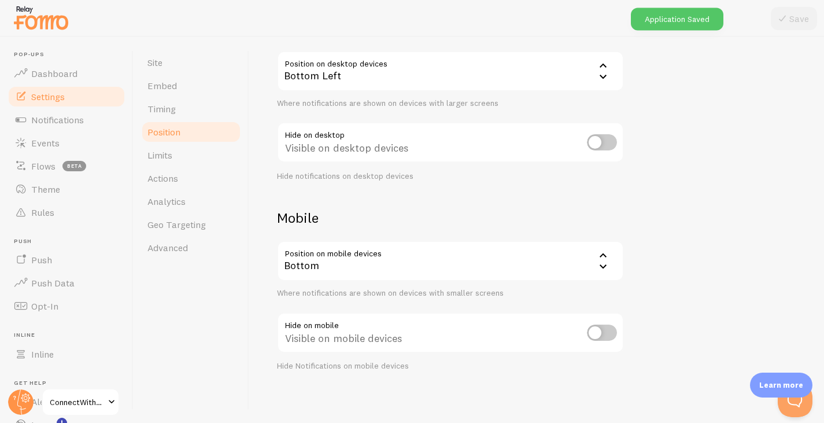
scroll to position [116, 0]
click at [194, 153] on link "Limits" at bounding box center [191, 154] width 101 height 23
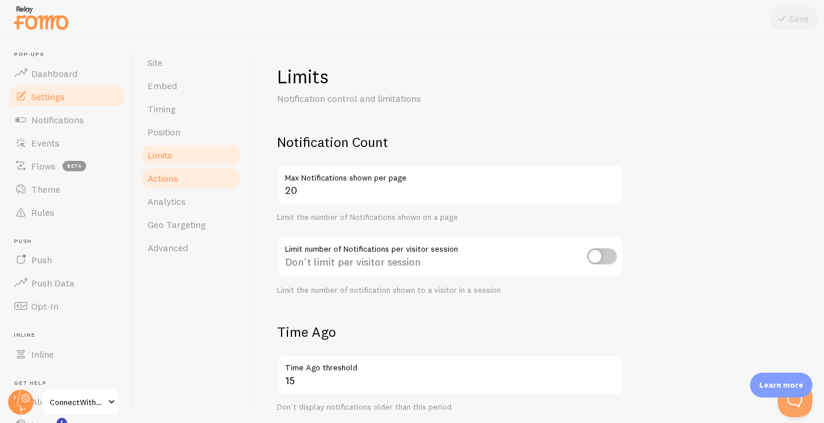
click at [186, 179] on link "Actions" at bounding box center [191, 178] width 101 height 23
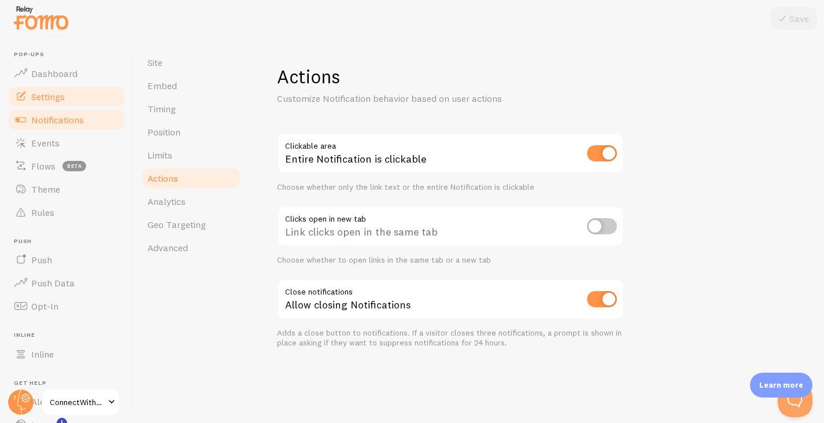
click at [50, 117] on span "Notifications" at bounding box center [57, 120] width 53 height 12
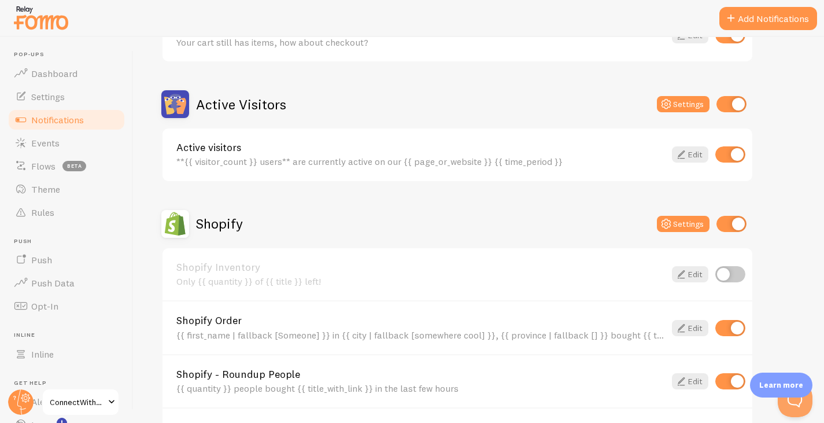
scroll to position [289, 0]
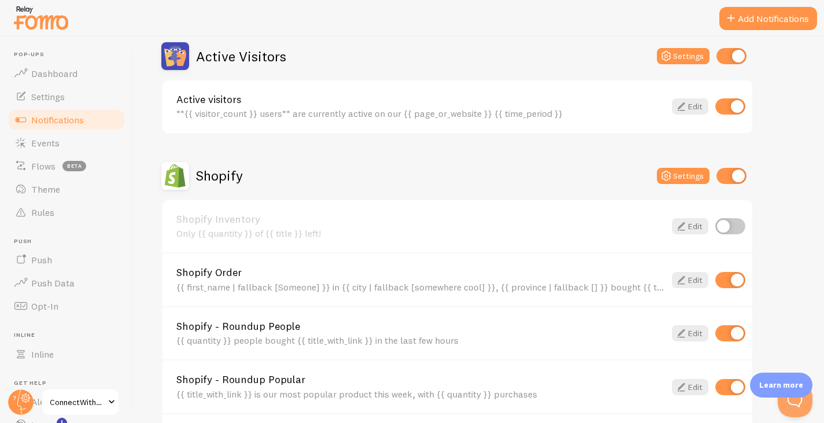
click at [725, 286] on input "checkbox" at bounding box center [730, 280] width 30 height 16
checkbox input "false"
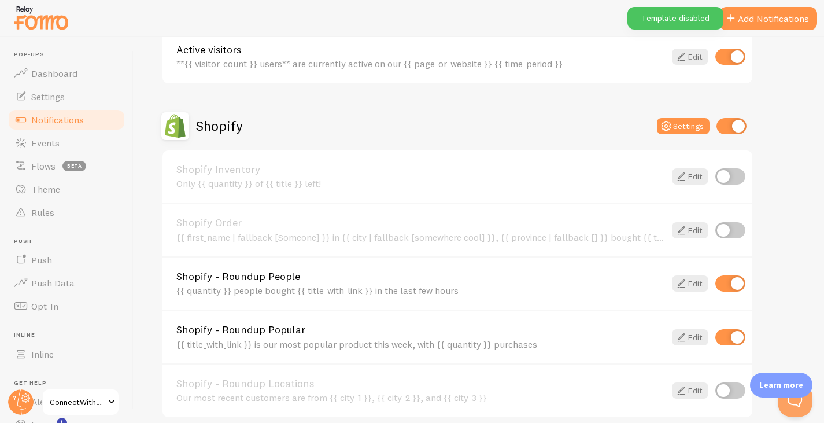
scroll to position [405, 0]
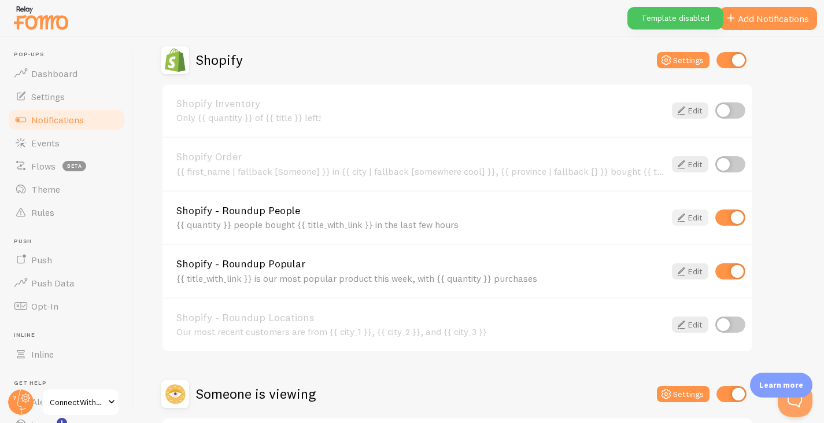
click at [684, 215] on icon at bounding box center [681, 218] width 14 height 14
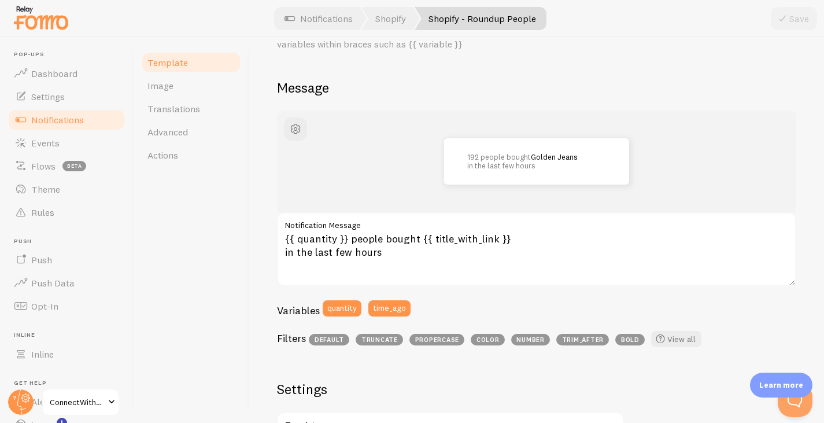
scroll to position [36, 0]
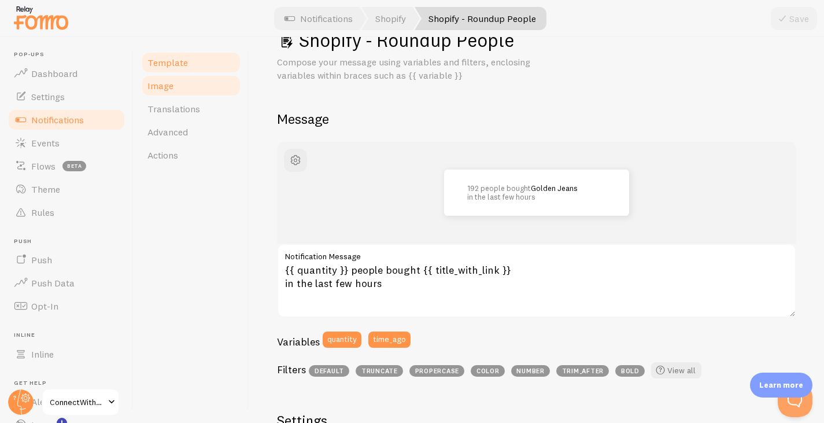
click at [204, 85] on link "Image" at bounding box center [191, 85] width 101 height 23
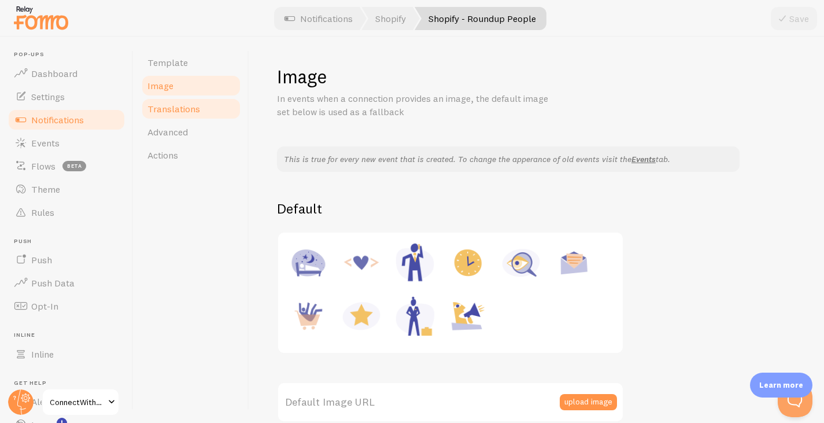
click at [193, 110] on span "Translations" at bounding box center [173, 109] width 53 height 12
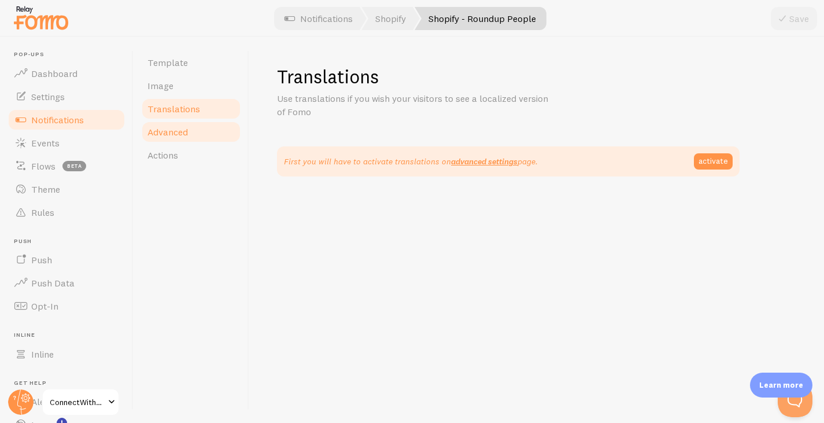
click at [185, 128] on span "Advanced" at bounding box center [167, 132] width 40 height 12
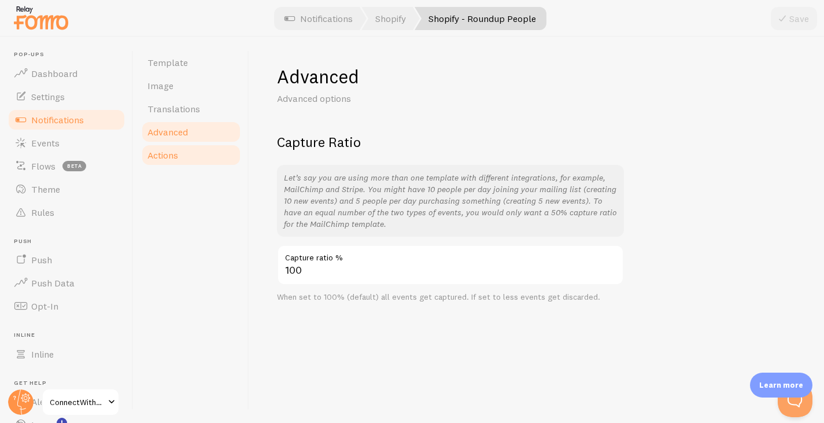
click at [178, 149] on span "Actions" at bounding box center [162, 155] width 31 height 12
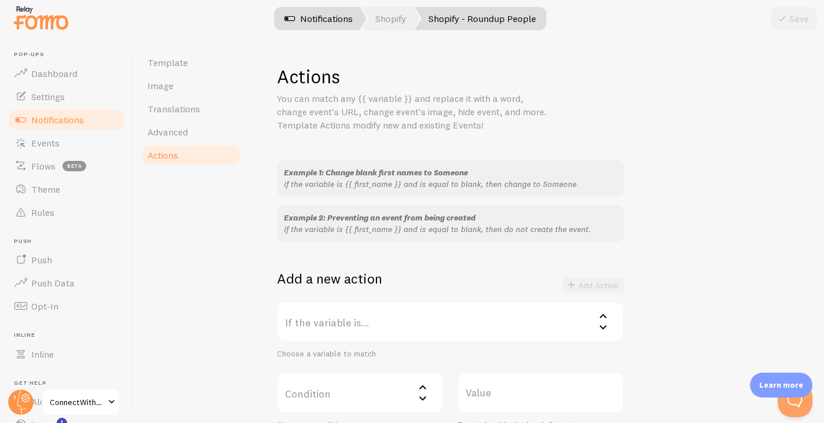
click at [314, 28] on link "Notifications" at bounding box center [319, 18] width 96 height 23
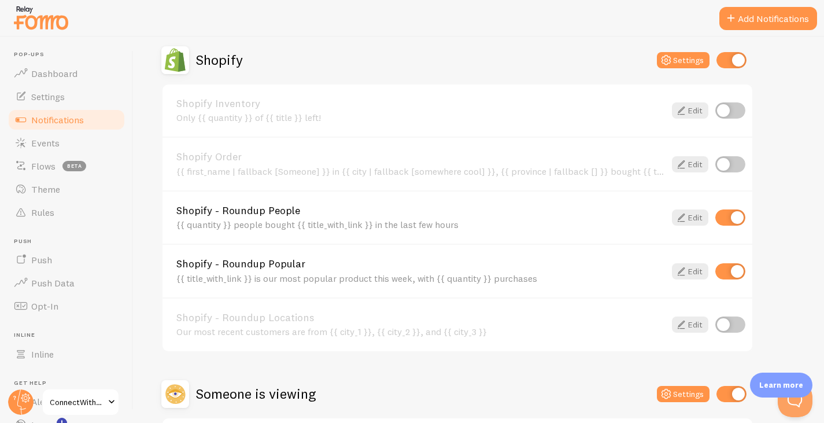
scroll to position [509, 0]
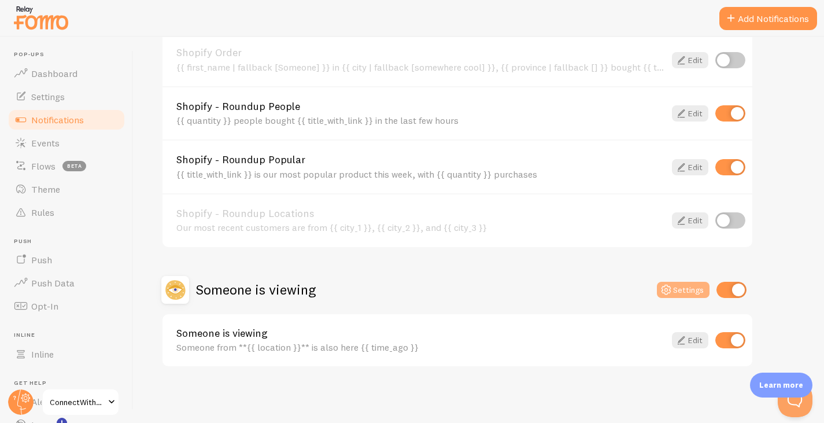
click at [684, 287] on button "Settings" at bounding box center [683, 290] width 53 height 16
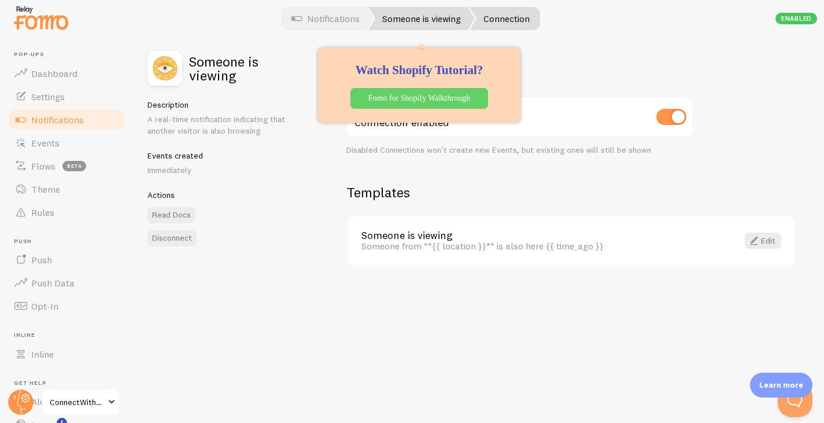
click at [427, 25] on link "Someone is viewing" at bounding box center [421, 18] width 106 height 23
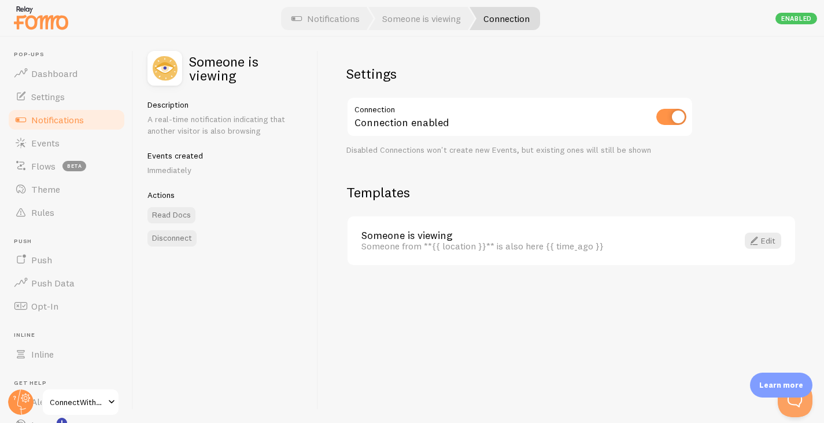
click at [56, 109] on link "Notifications" at bounding box center [66, 119] width 119 height 23
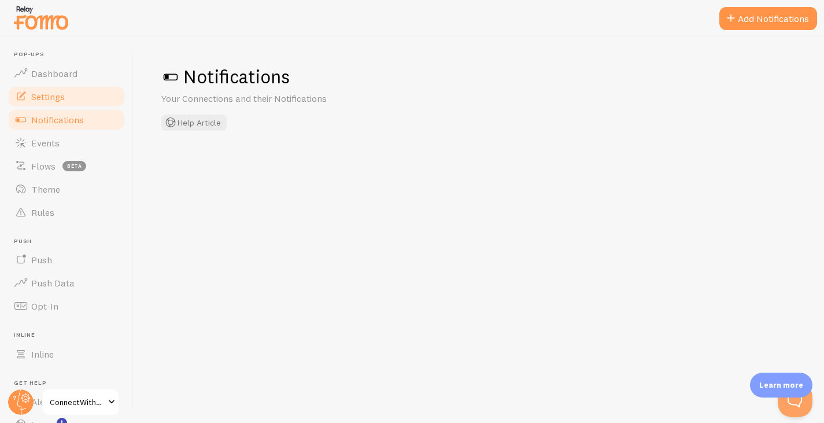
click at [56, 102] on link "Settings" at bounding box center [66, 96] width 119 height 23
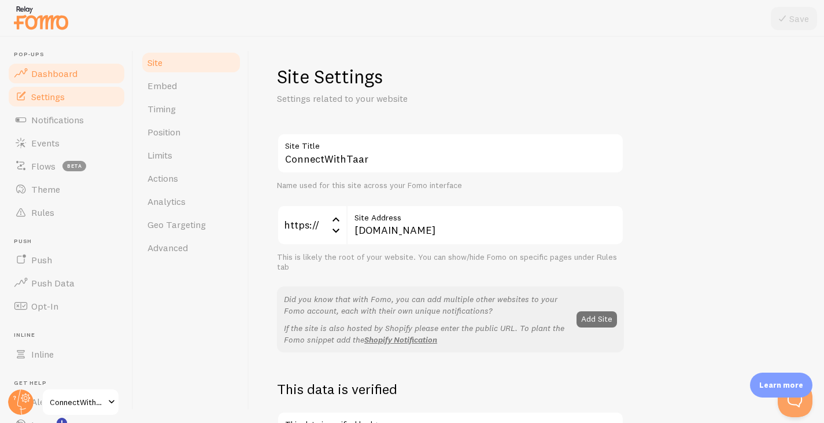
click at [54, 80] on link "Dashboard" at bounding box center [66, 73] width 119 height 23
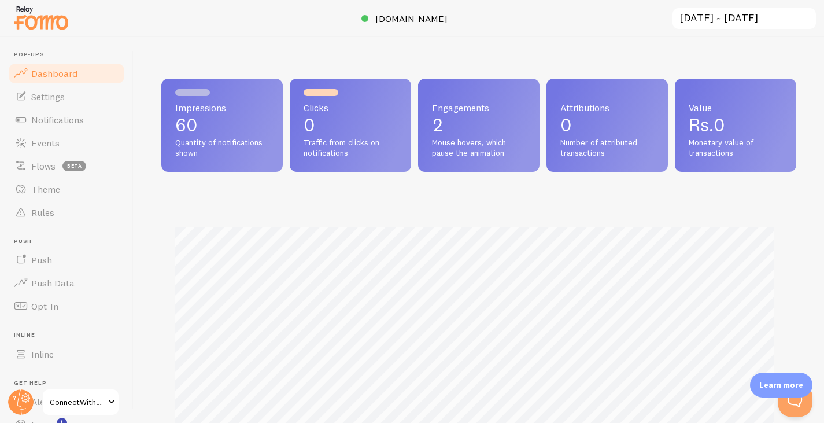
scroll to position [304, 626]
